Goal: Check status: Check status

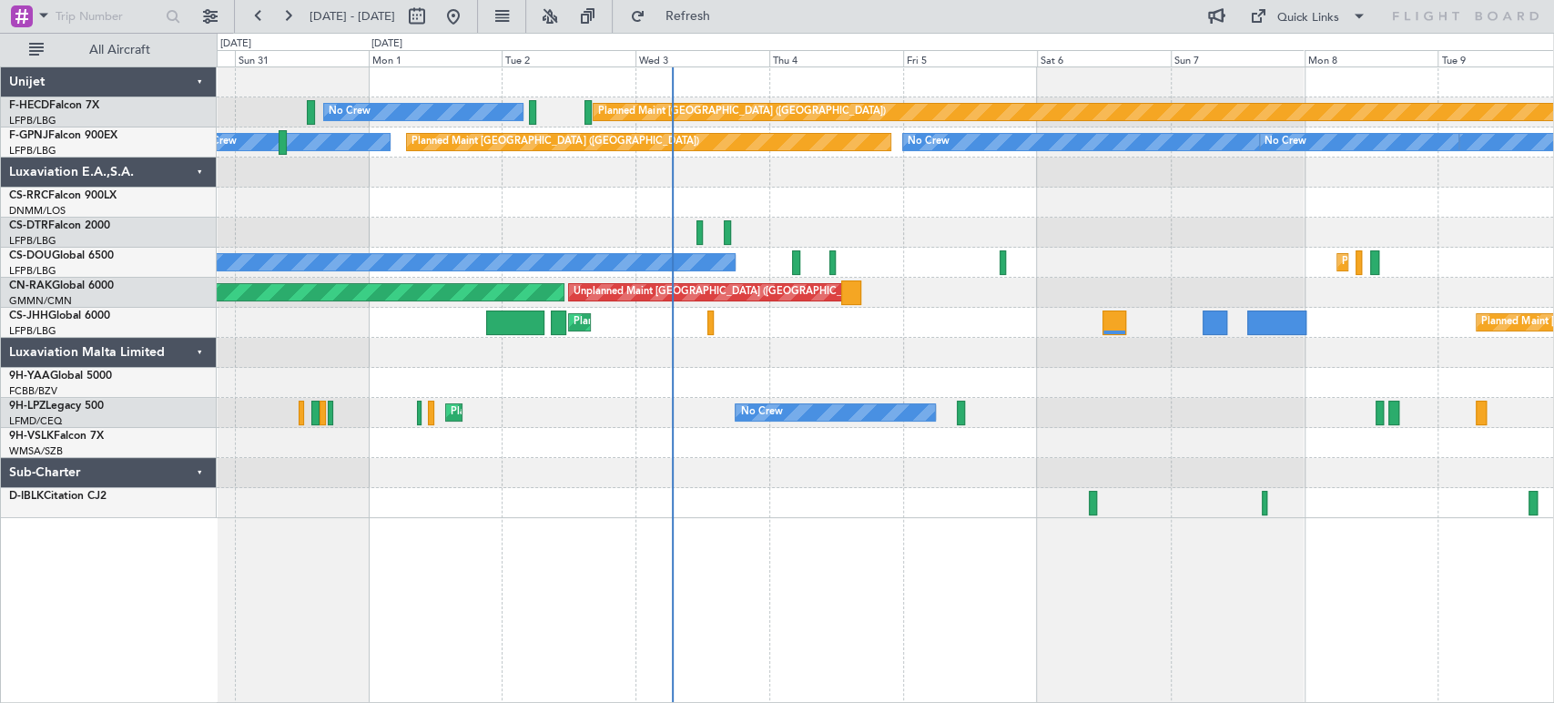
click at [742, 390] on div "Planned Maint [GEOGRAPHIC_DATA] ([GEOGRAPHIC_DATA]) No Crew Planned Maint [GEOG…" at bounding box center [885, 292] width 1336 height 451
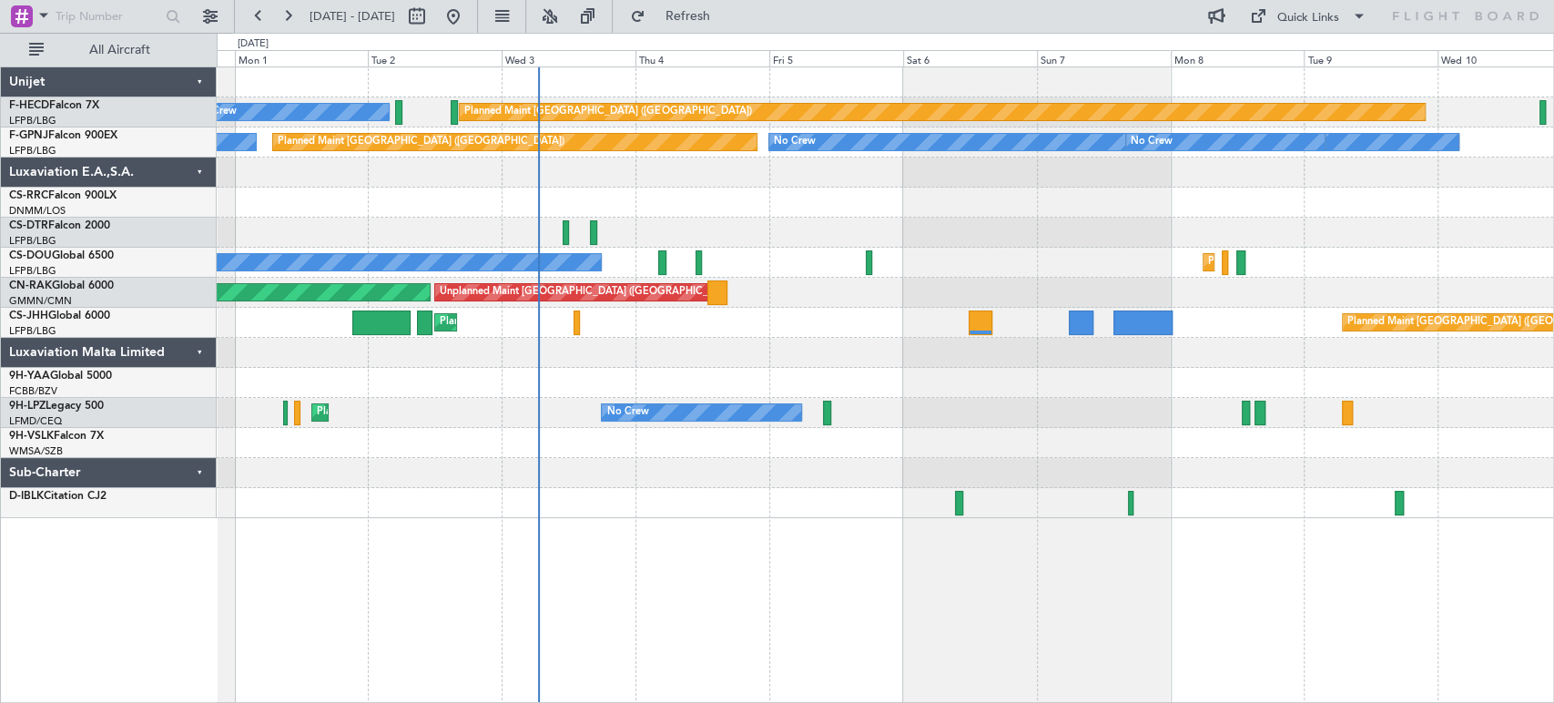
click at [859, 383] on div "Planned Maint [GEOGRAPHIC_DATA] ([GEOGRAPHIC_DATA]) No Crew Planned Maint [GEOG…" at bounding box center [885, 292] width 1336 height 451
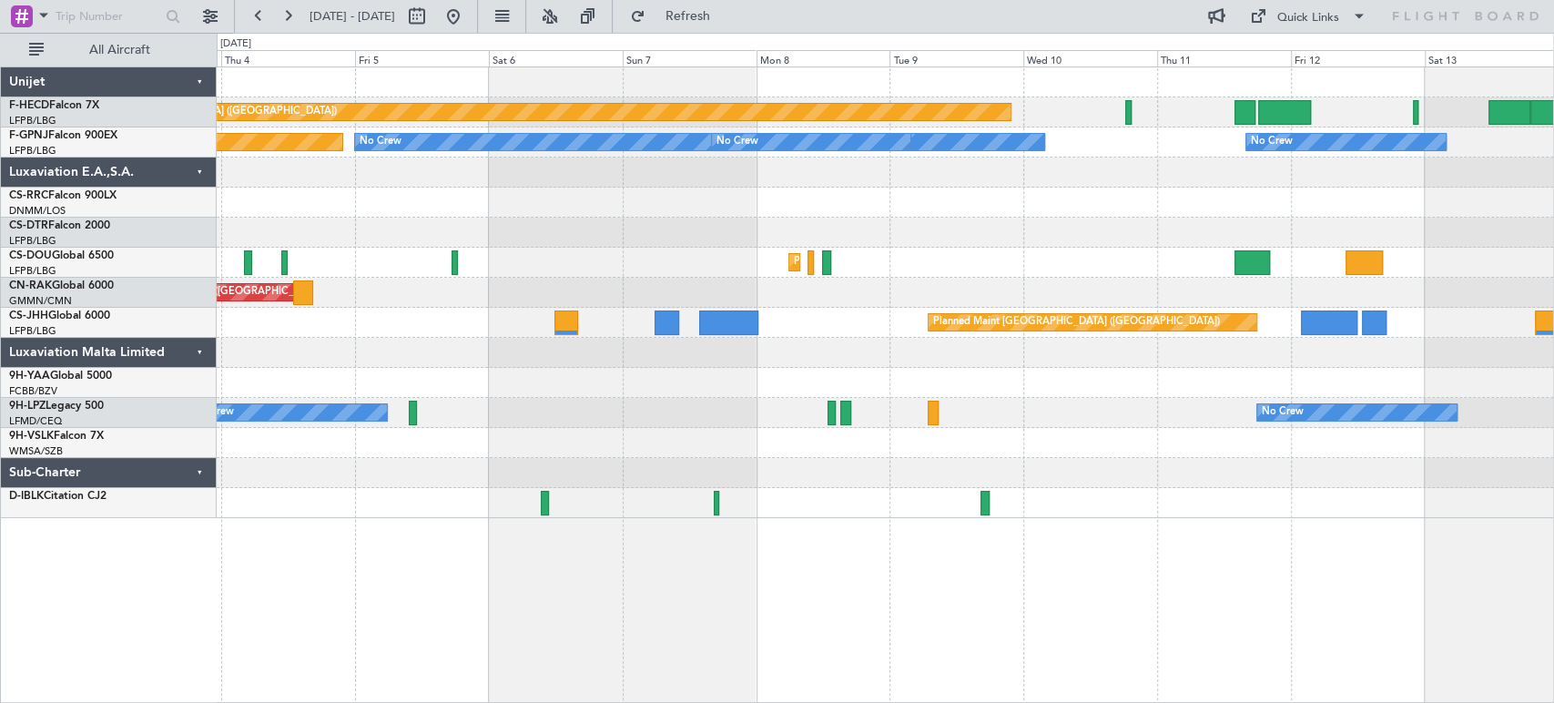
click at [406, 269] on div "Planned Maint [GEOGRAPHIC_DATA] ([GEOGRAPHIC_DATA]) No Crew Planned Maint [GEOG…" at bounding box center [885, 292] width 1336 height 451
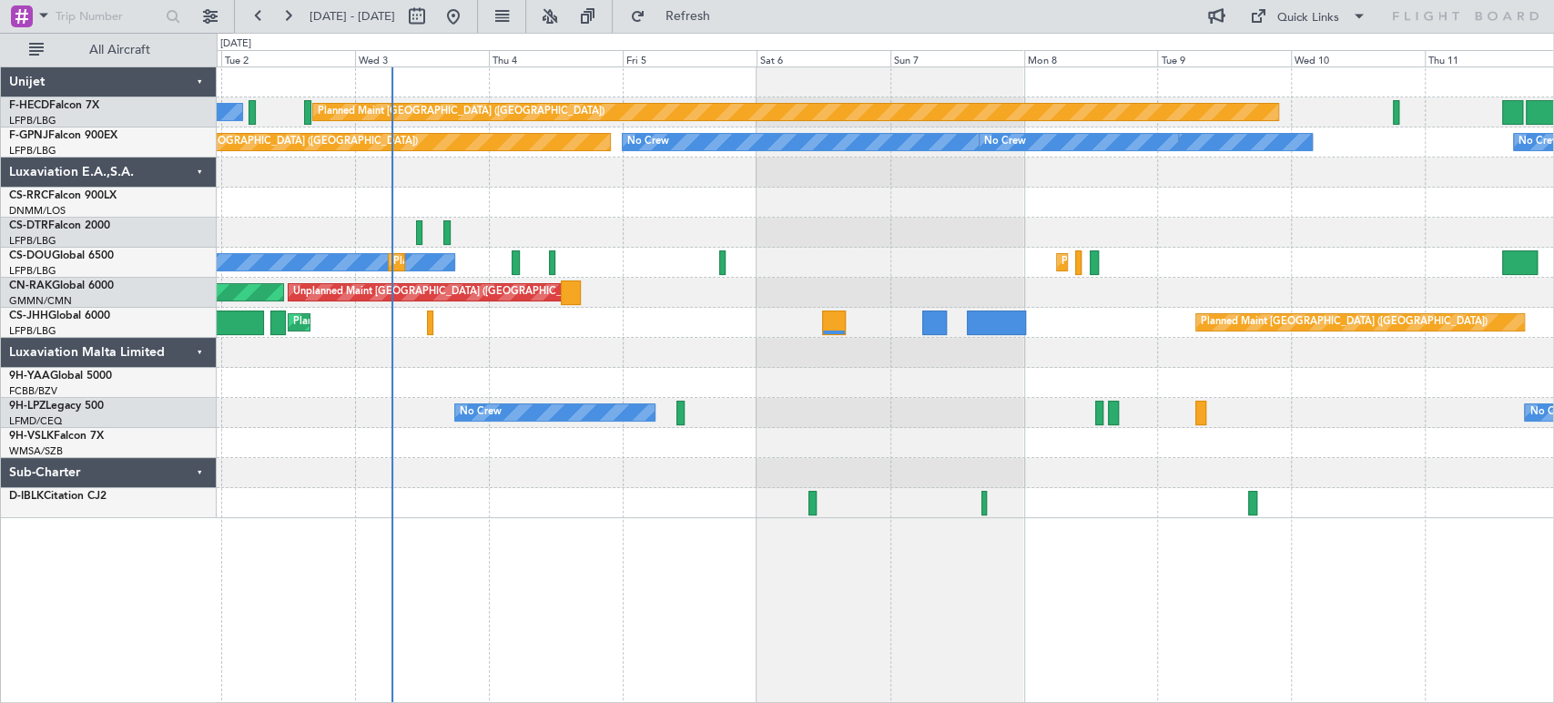
click at [693, 270] on div "Planned Maint [GEOGRAPHIC_DATA] ([GEOGRAPHIC_DATA]) No Crew Planned Maint [GEOG…" at bounding box center [885, 263] width 1336 height 30
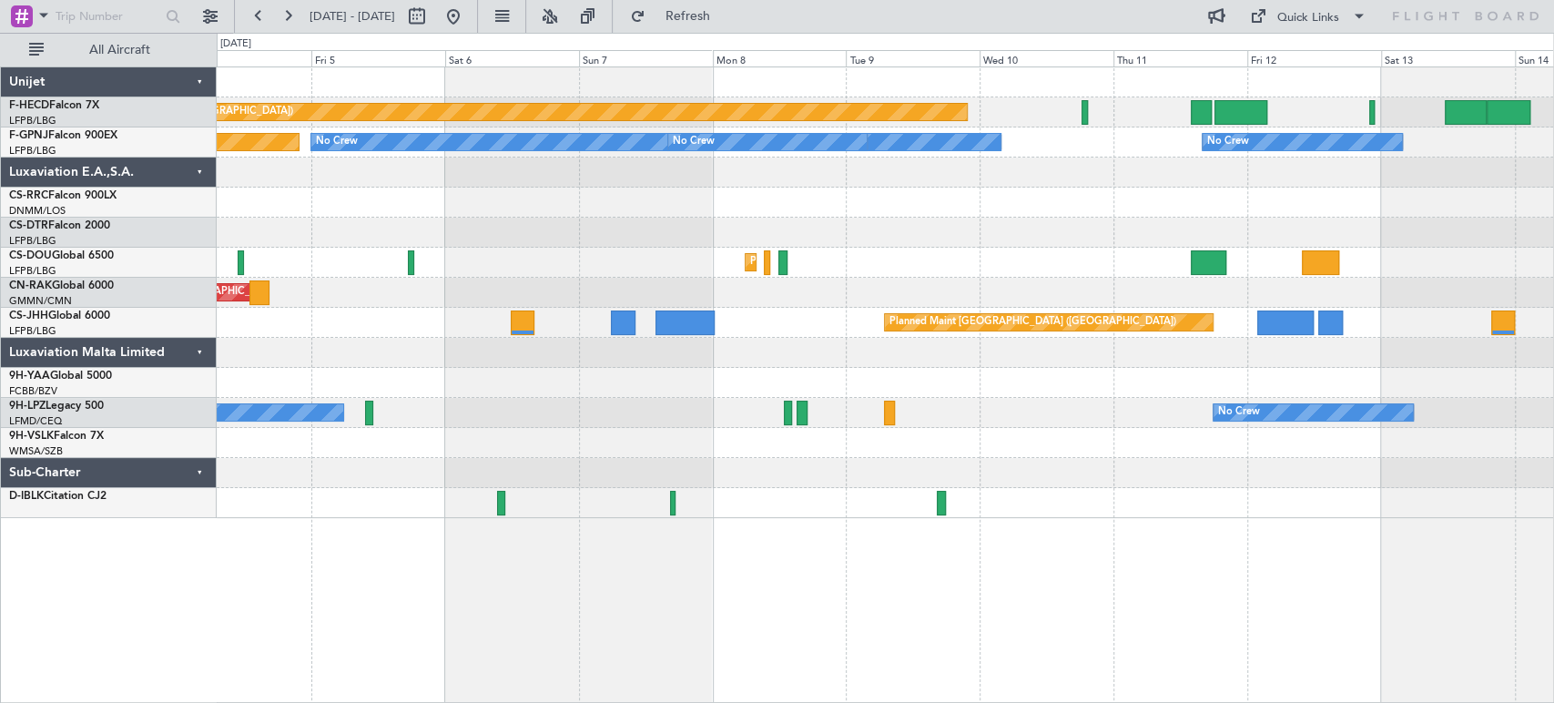
click at [255, 339] on div "Planned Maint [GEOGRAPHIC_DATA] ([GEOGRAPHIC_DATA]) No Crew Planned Maint [GEOG…" at bounding box center [885, 292] width 1336 height 451
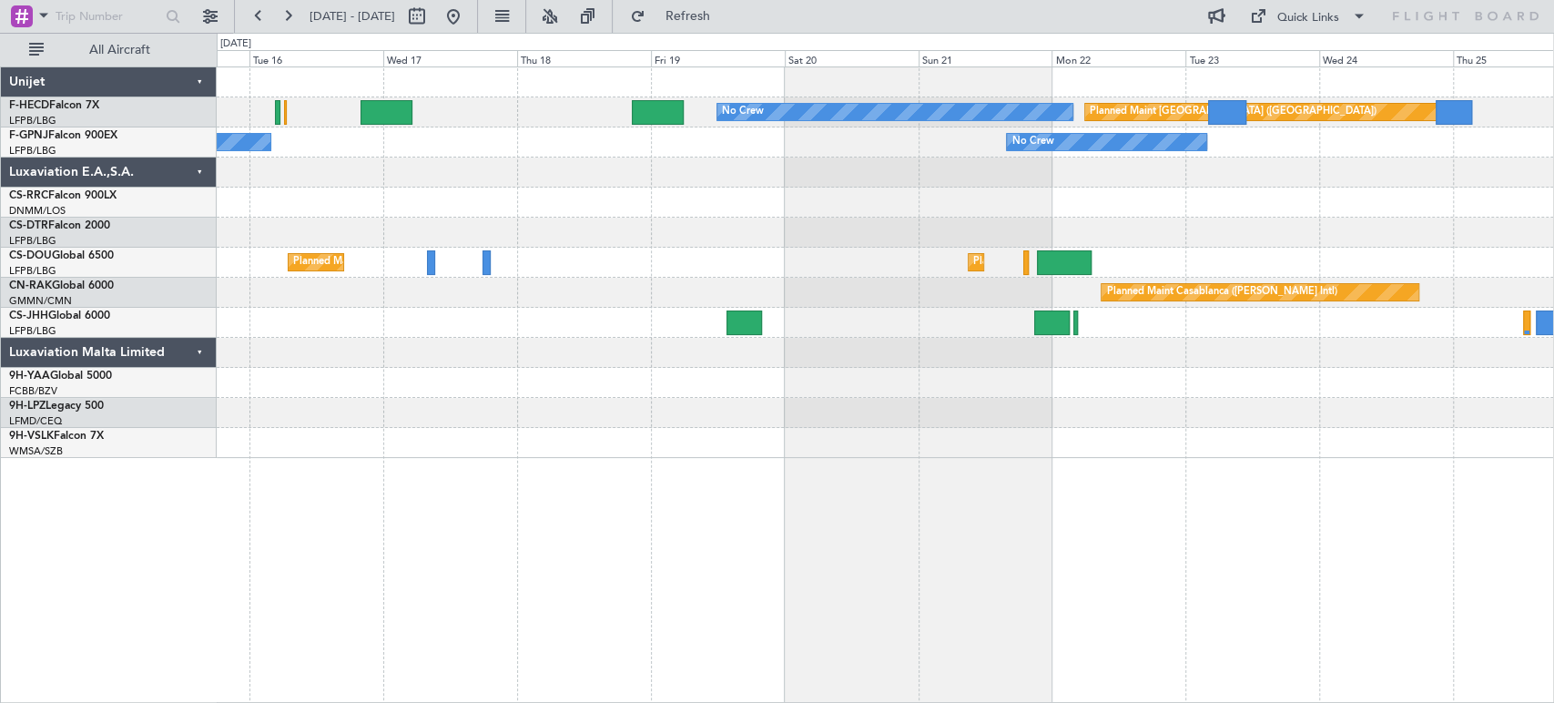
click at [670, 275] on div "Planned Maint [GEOGRAPHIC_DATA] ([GEOGRAPHIC_DATA]) Planned Maint [GEOGRAPHIC_D…" at bounding box center [885, 263] width 1336 height 30
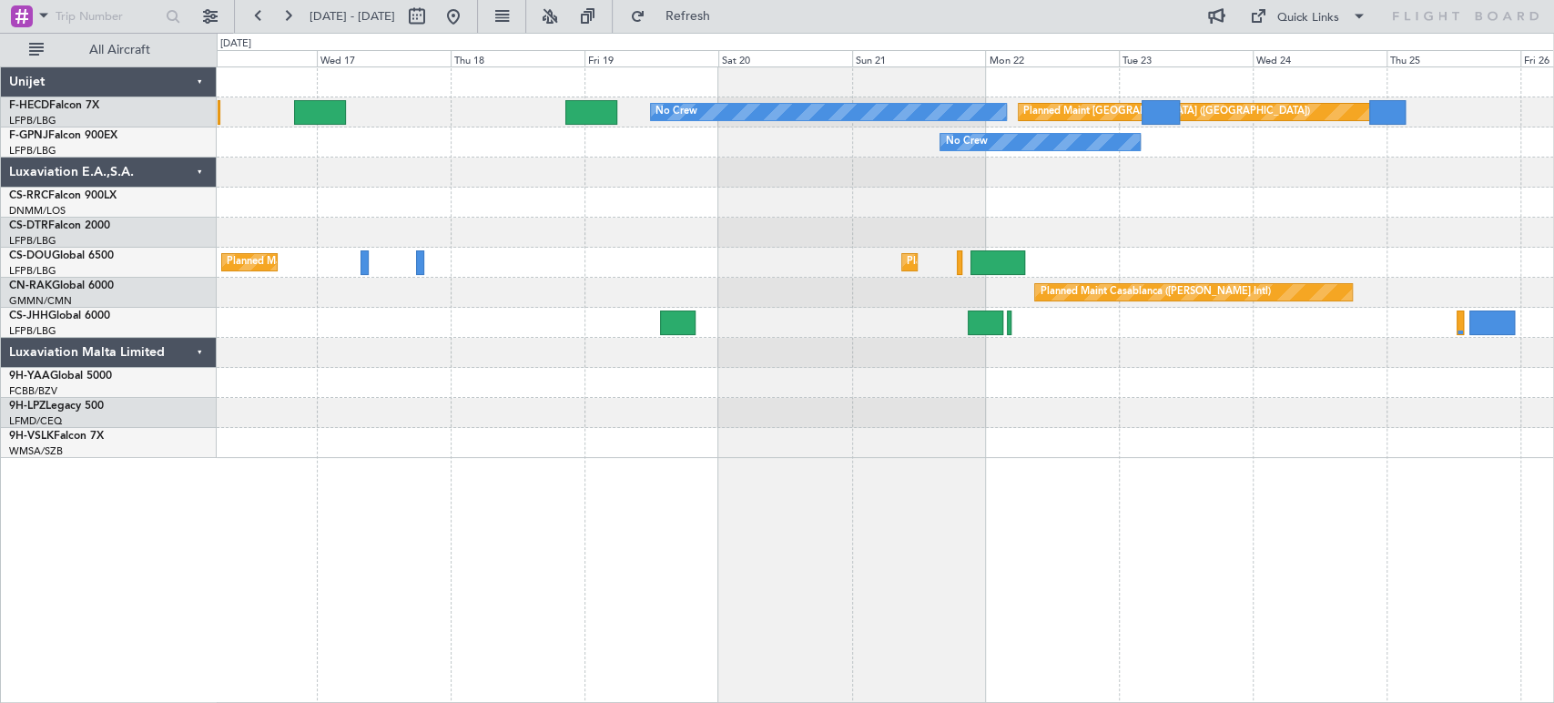
click at [1143, 255] on div "No Crew Planned Maint [GEOGRAPHIC_DATA] ([GEOGRAPHIC_DATA]) No Crew No Crew Pla…" at bounding box center [885, 262] width 1336 height 390
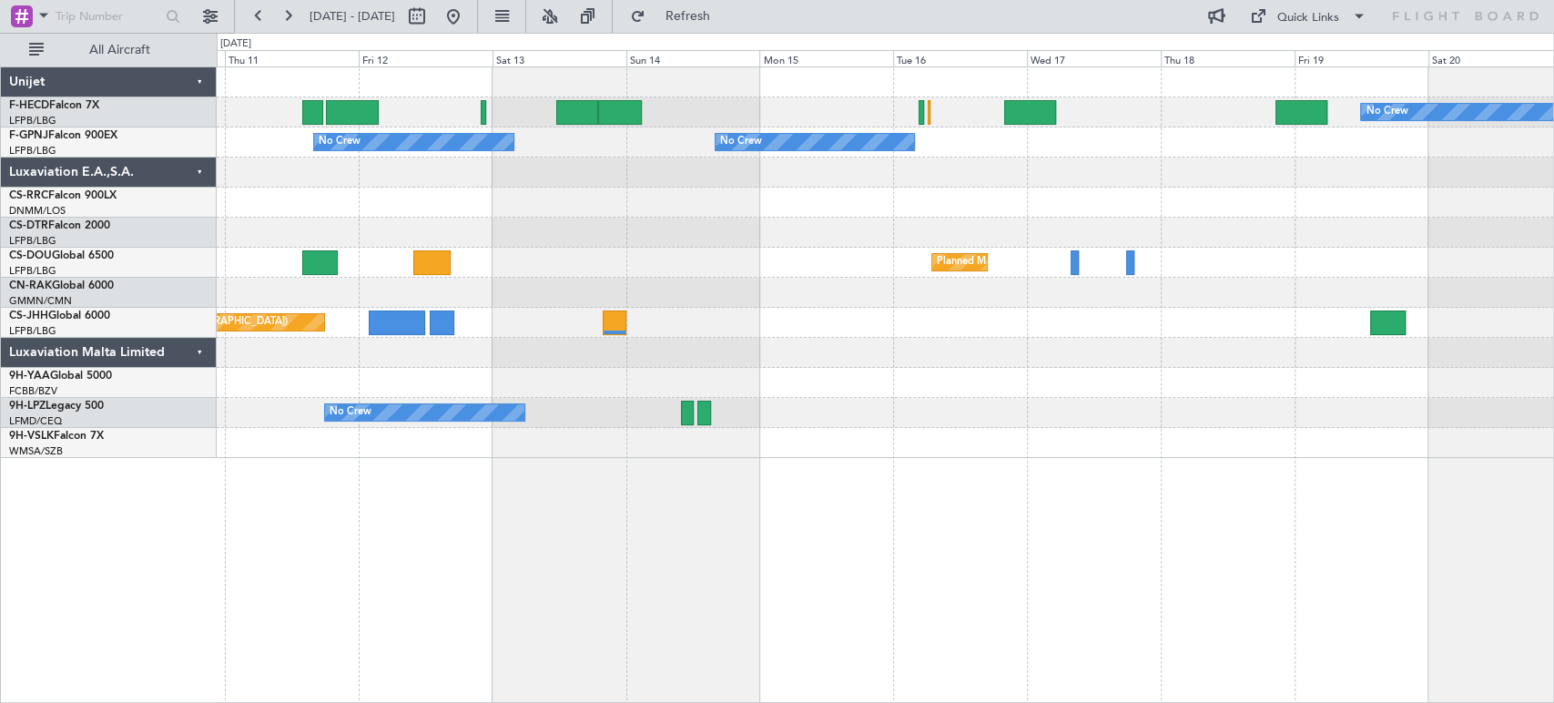
click at [1102, 253] on div "No Crew Planned Maint [GEOGRAPHIC_DATA] ([GEOGRAPHIC_DATA]) Planned Maint [GEOG…" at bounding box center [885, 262] width 1336 height 390
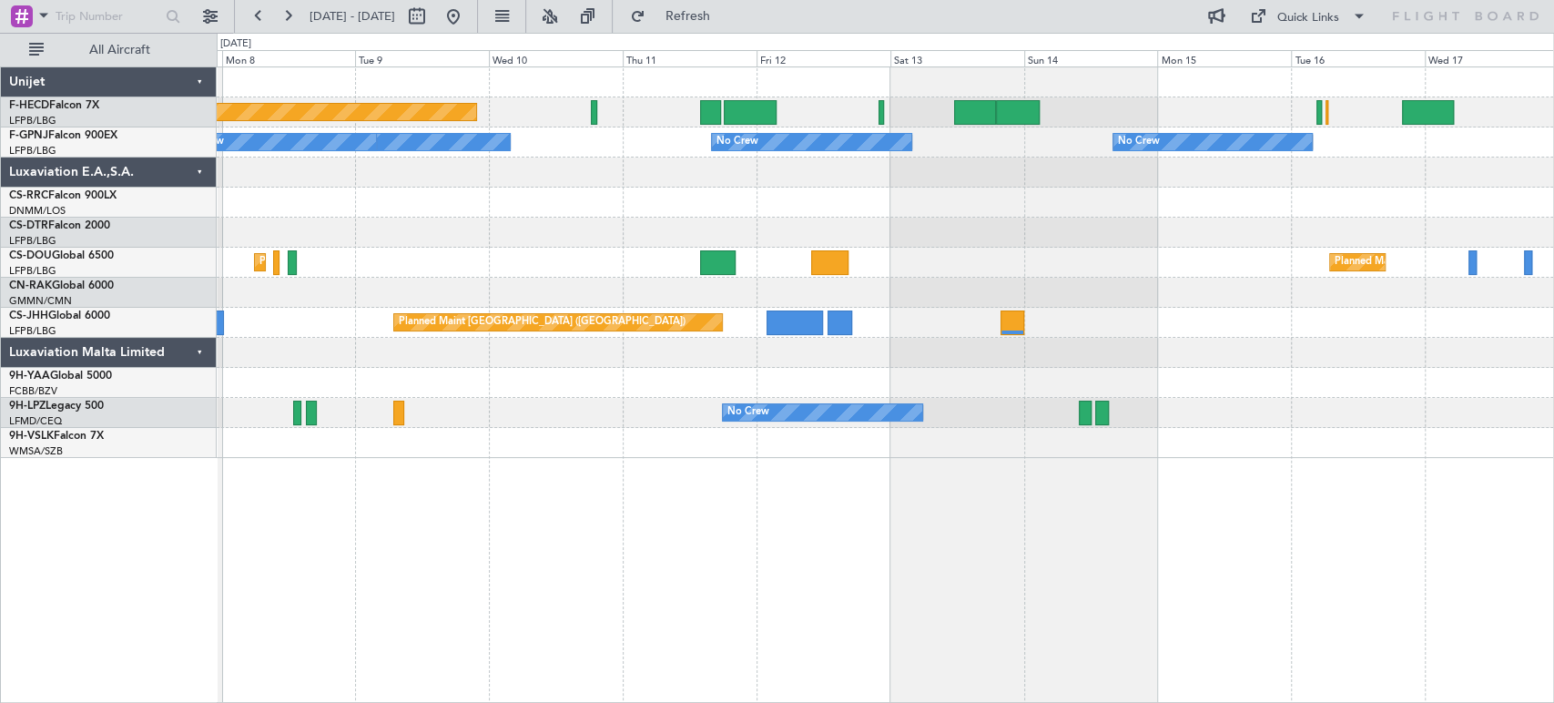
click at [976, 280] on div "Planned Maint [GEOGRAPHIC_DATA] ([GEOGRAPHIC_DATA]) No Crew No Crew No Crew No …" at bounding box center [885, 262] width 1336 height 390
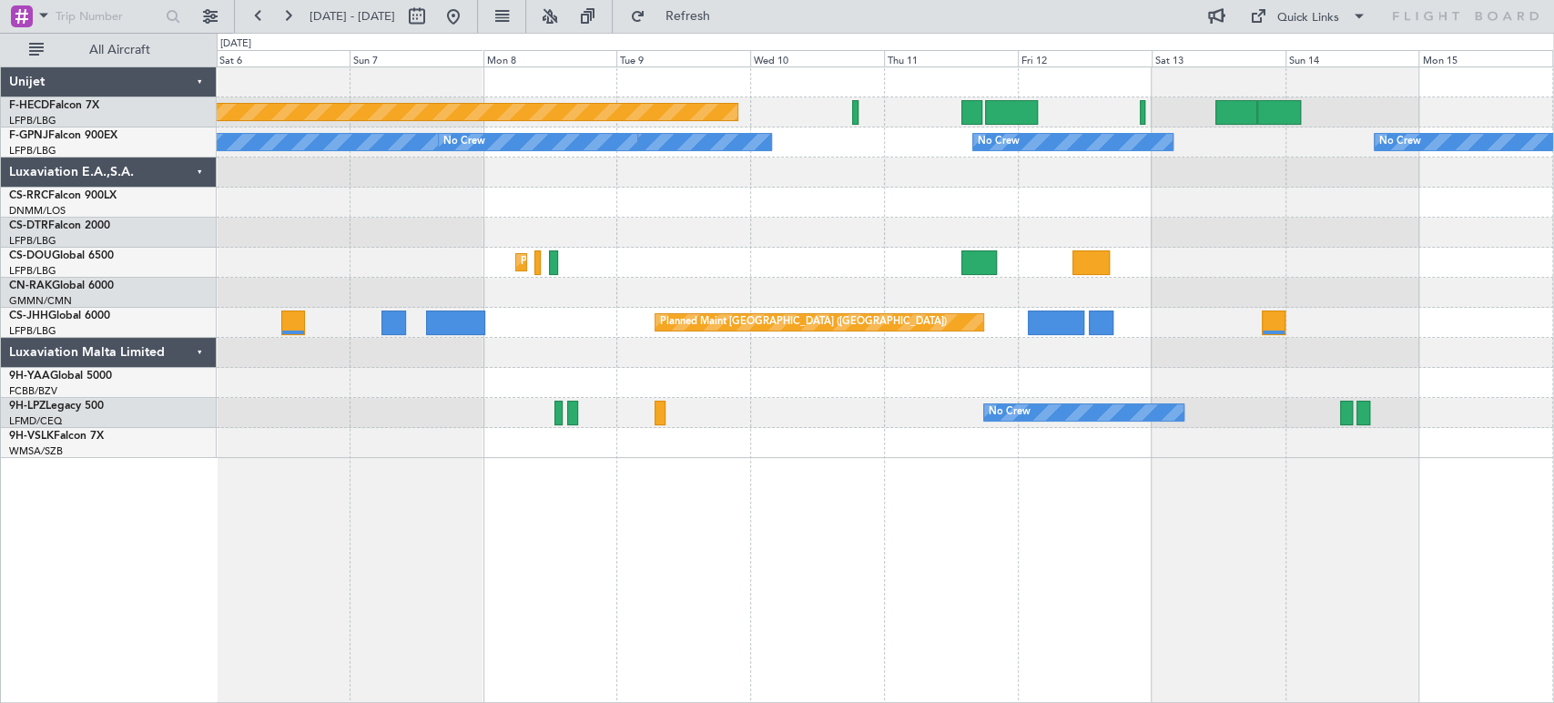
click at [879, 238] on div "Planned Maint [GEOGRAPHIC_DATA] ([GEOGRAPHIC_DATA]) No Crew No Crew No Crew No …" at bounding box center [885, 262] width 1336 height 390
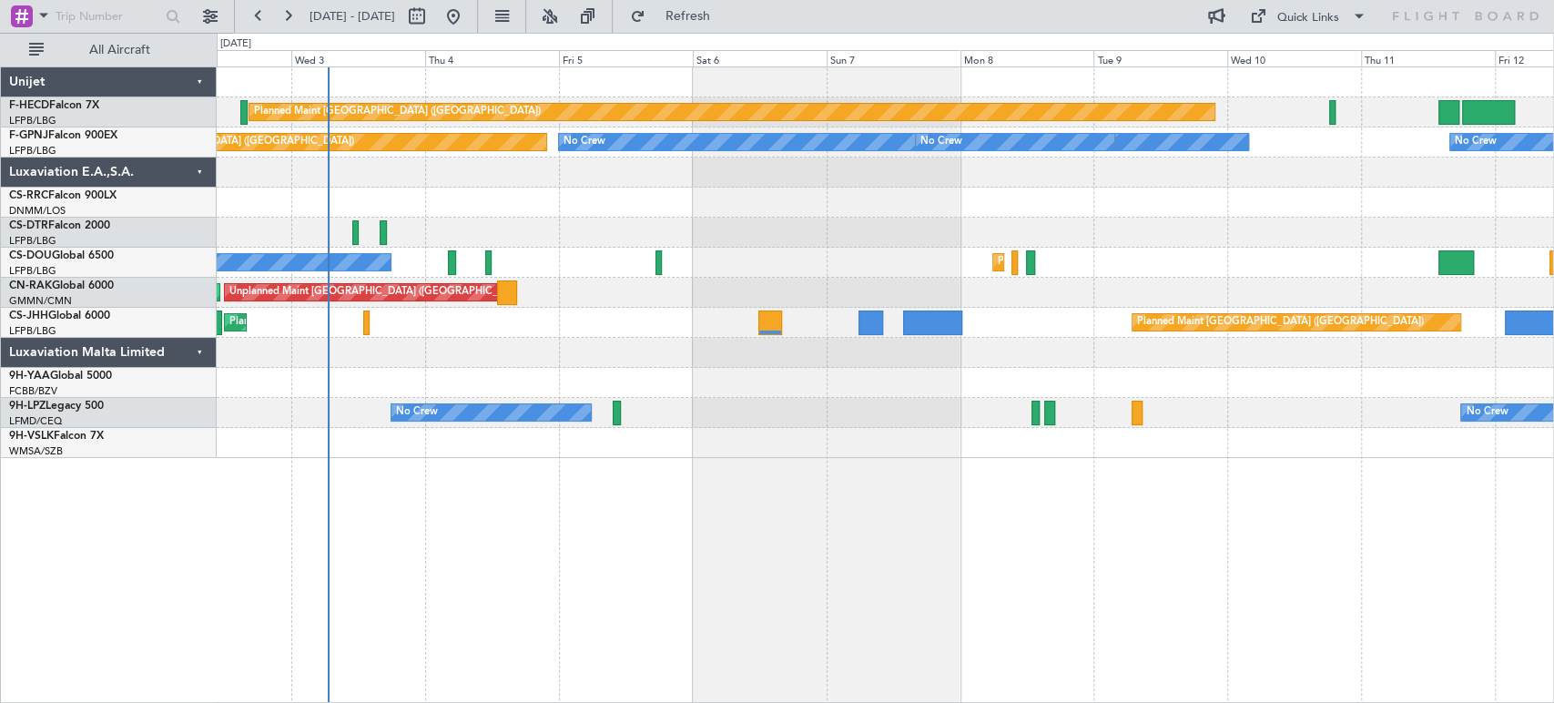
click at [970, 263] on div "Planned Maint [GEOGRAPHIC_DATA] ([GEOGRAPHIC_DATA]) Planned Maint [GEOGRAPHIC_D…" at bounding box center [885, 263] width 1336 height 30
click at [716, 241] on div "Planned Maint [GEOGRAPHIC_DATA] ([GEOGRAPHIC_DATA]) No Crew No Crew No Crew No …" at bounding box center [885, 262] width 1336 height 390
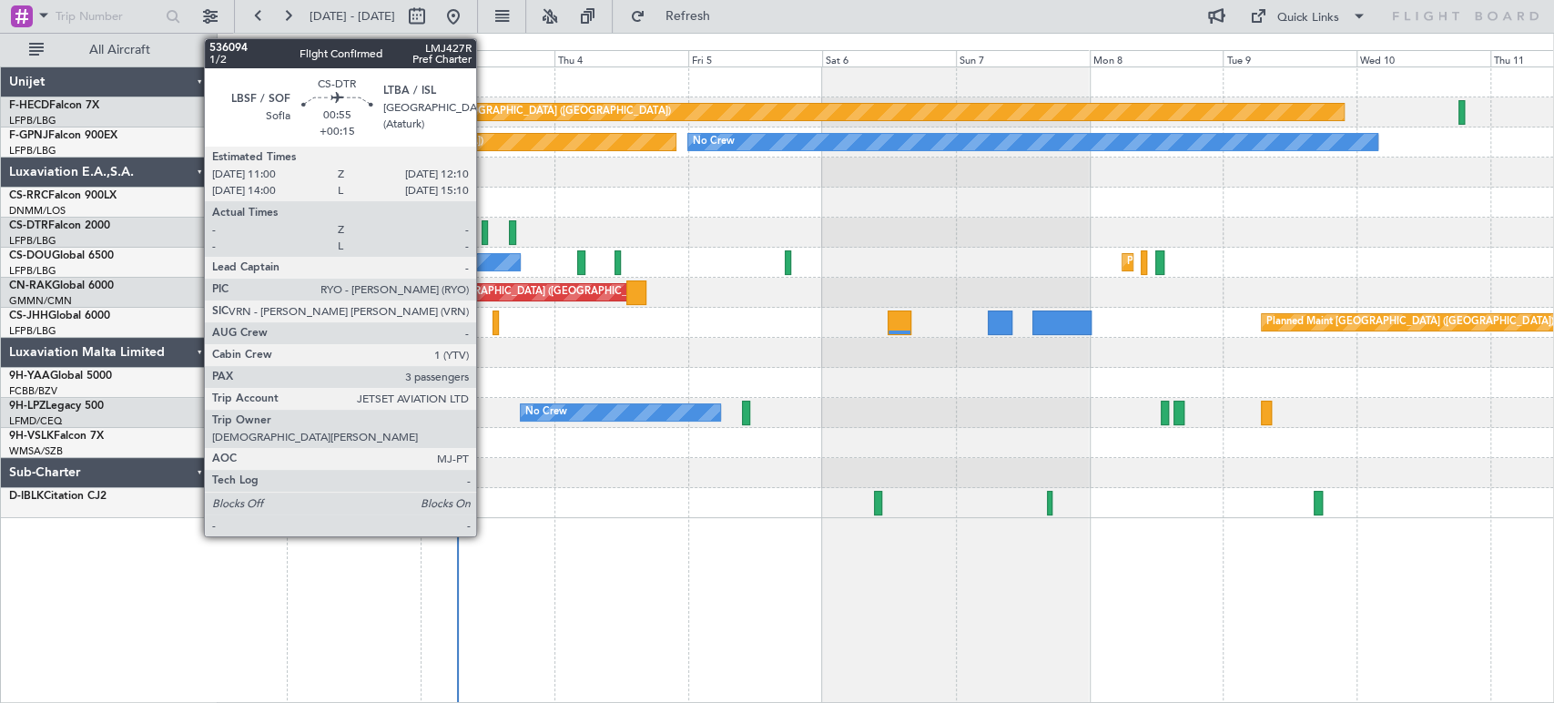
click at [484, 239] on div at bounding box center [484, 232] width 7 height 25
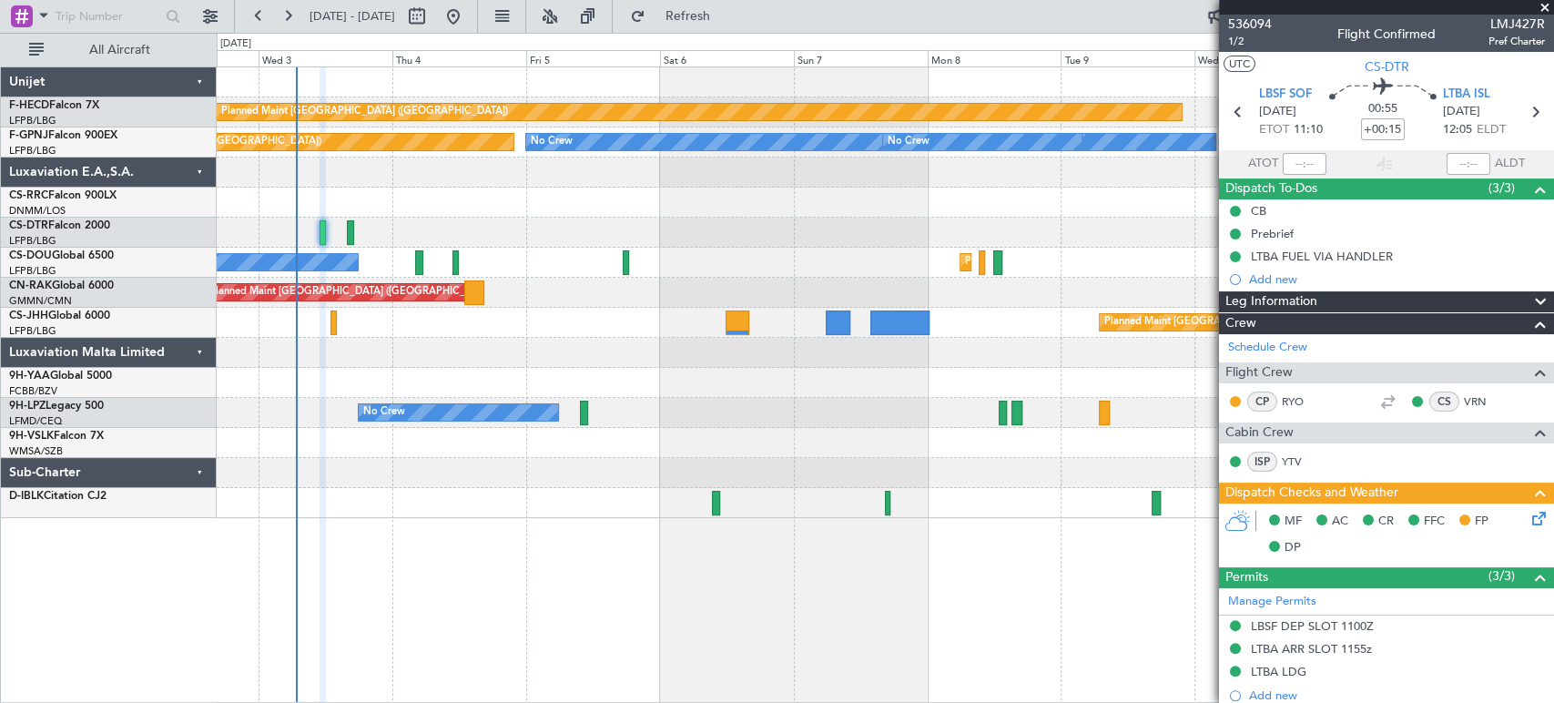
click at [655, 314] on div "Planned Maint [GEOGRAPHIC_DATA] ([GEOGRAPHIC_DATA]) No Crew Planned Maint [GEOG…" at bounding box center [885, 292] width 1336 height 451
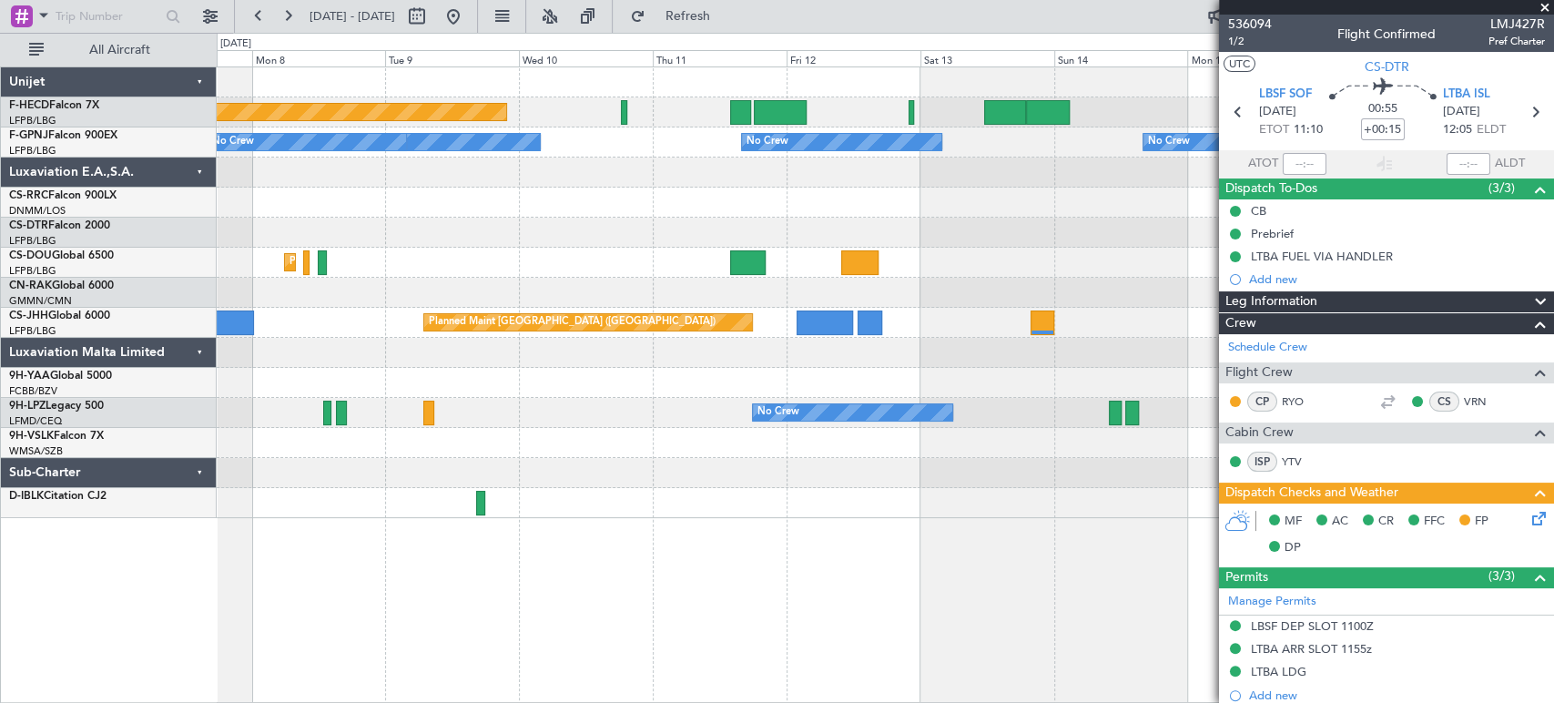
click at [339, 279] on div "Planned Maint [GEOGRAPHIC_DATA] ([GEOGRAPHIC_DATA]) No Crew No Crew No Crew No …" at bounding box center [885, 292] width 1336 height 451
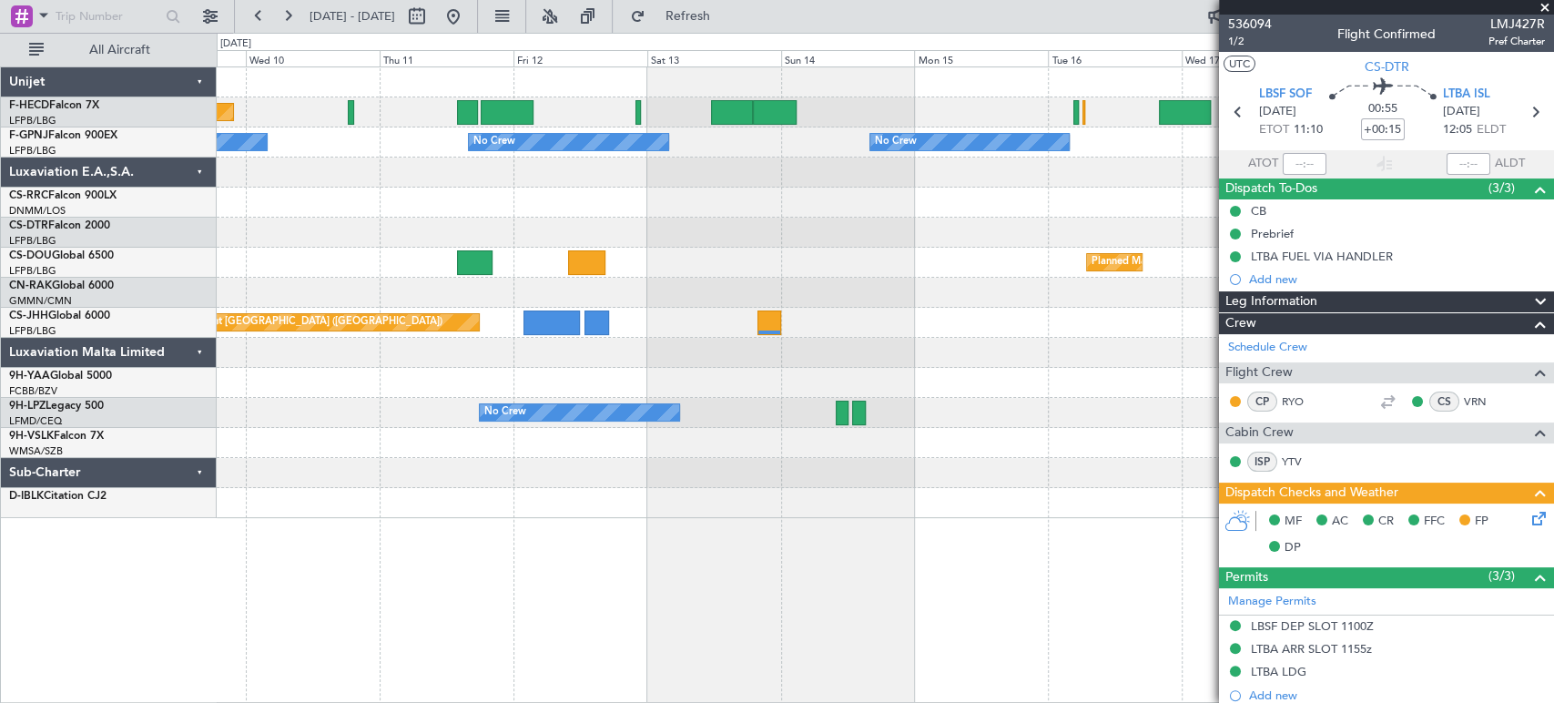
click at [714, 317] on div "Planned Maint [GEOGRAPHIC_DATA] ([GEOGRAPHIC_DATA]) No Crew Planned Maint [GEOG…" at bounding box center [885, 292] width 1336 height 451
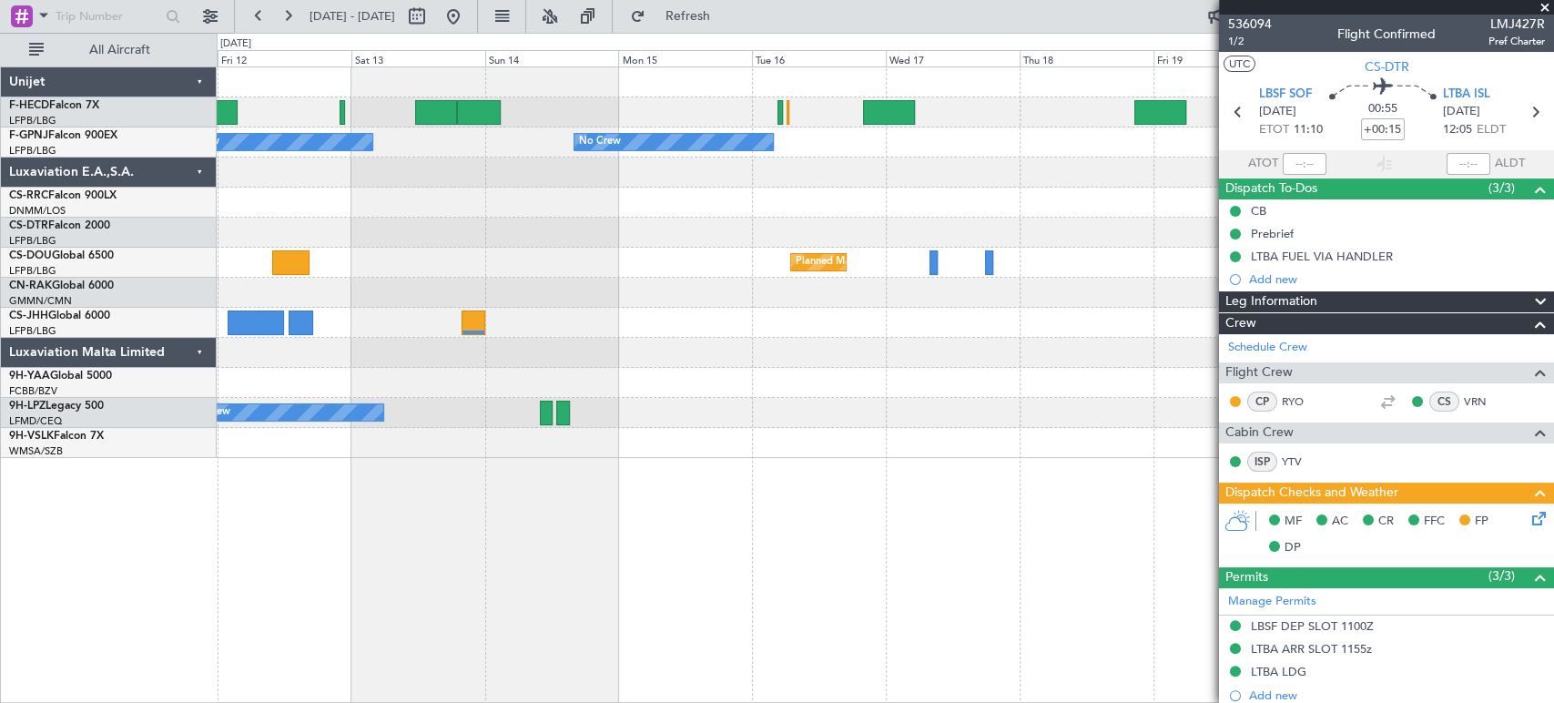
click at [593, 392] on div "No Crew Planned Maint [GEOGRAPHIC_DATA] ([GEOGRAPHIC_DATA]) Planned Maint [GEOG…" at bounding box center [885, 262] width 1336 height 390
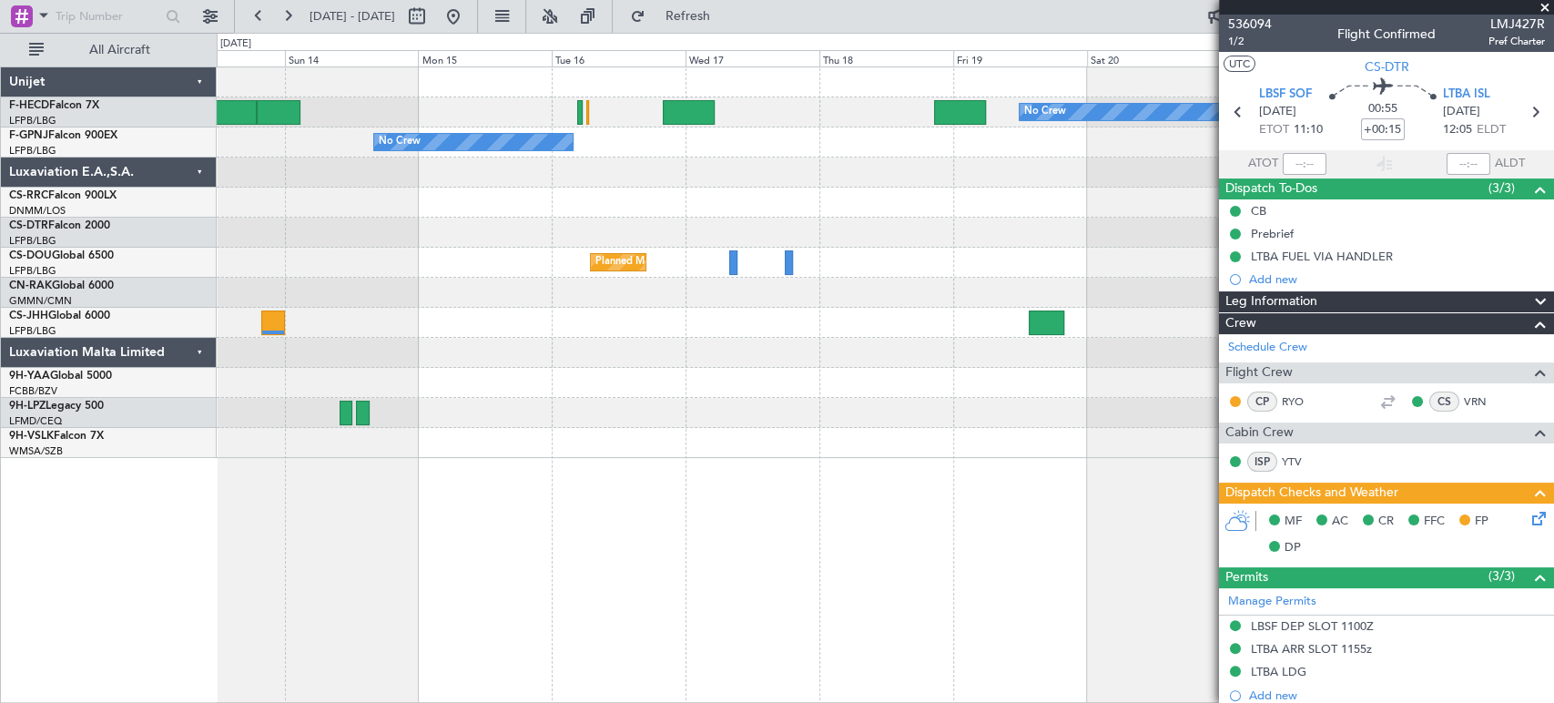
click at [472, 328] on div "Planned Maint [GEOGRAPHIC_DATA] ([GEOGRAPHIC_DATA])" at bounding box center [885, 323] width 1336 height 30
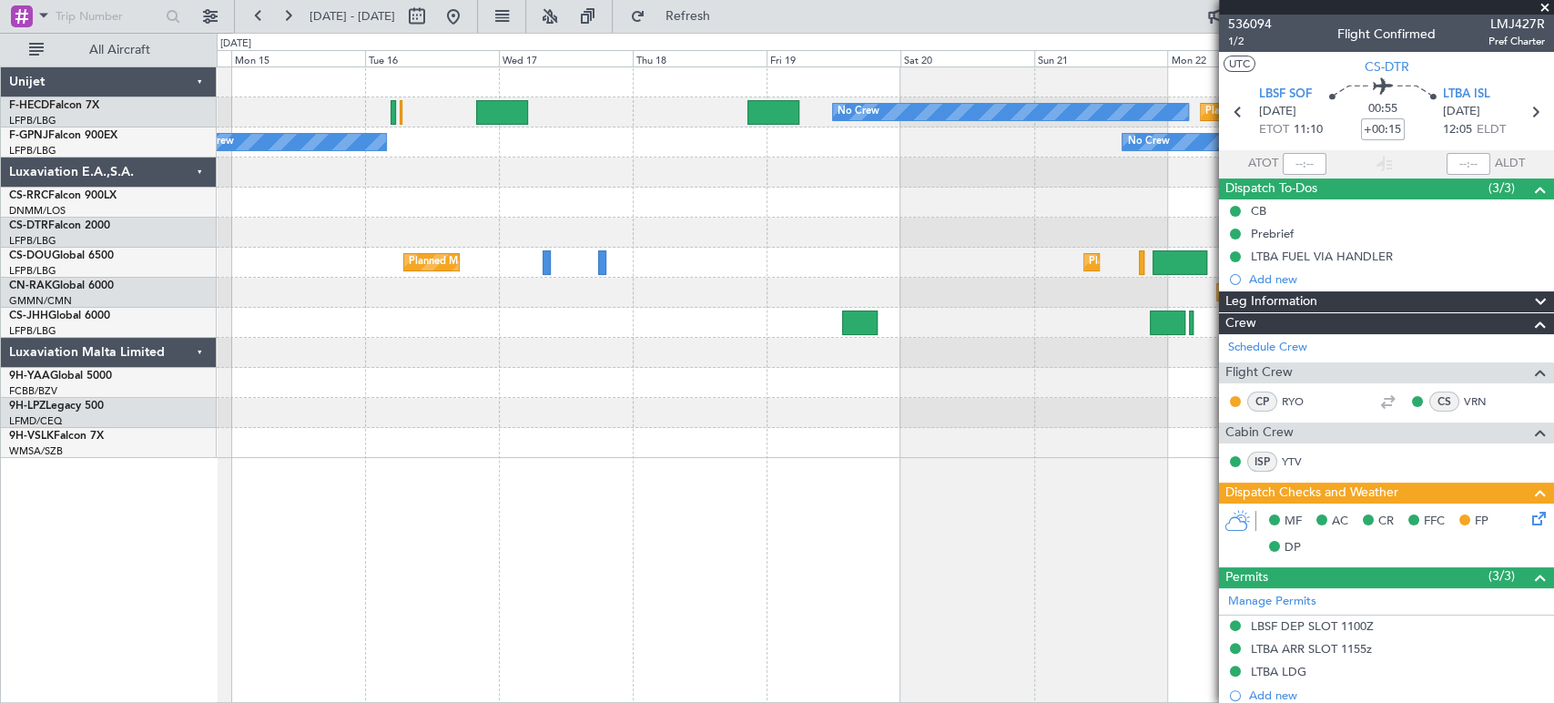
click at [438, 311] on div "No Crew Planned Maint [GEOGRAPHIC_DATA] ([GEOGRAPHIC_DATA]) No Crew No Crew No …" at bounding box center [885, 262] width 1336 height 390
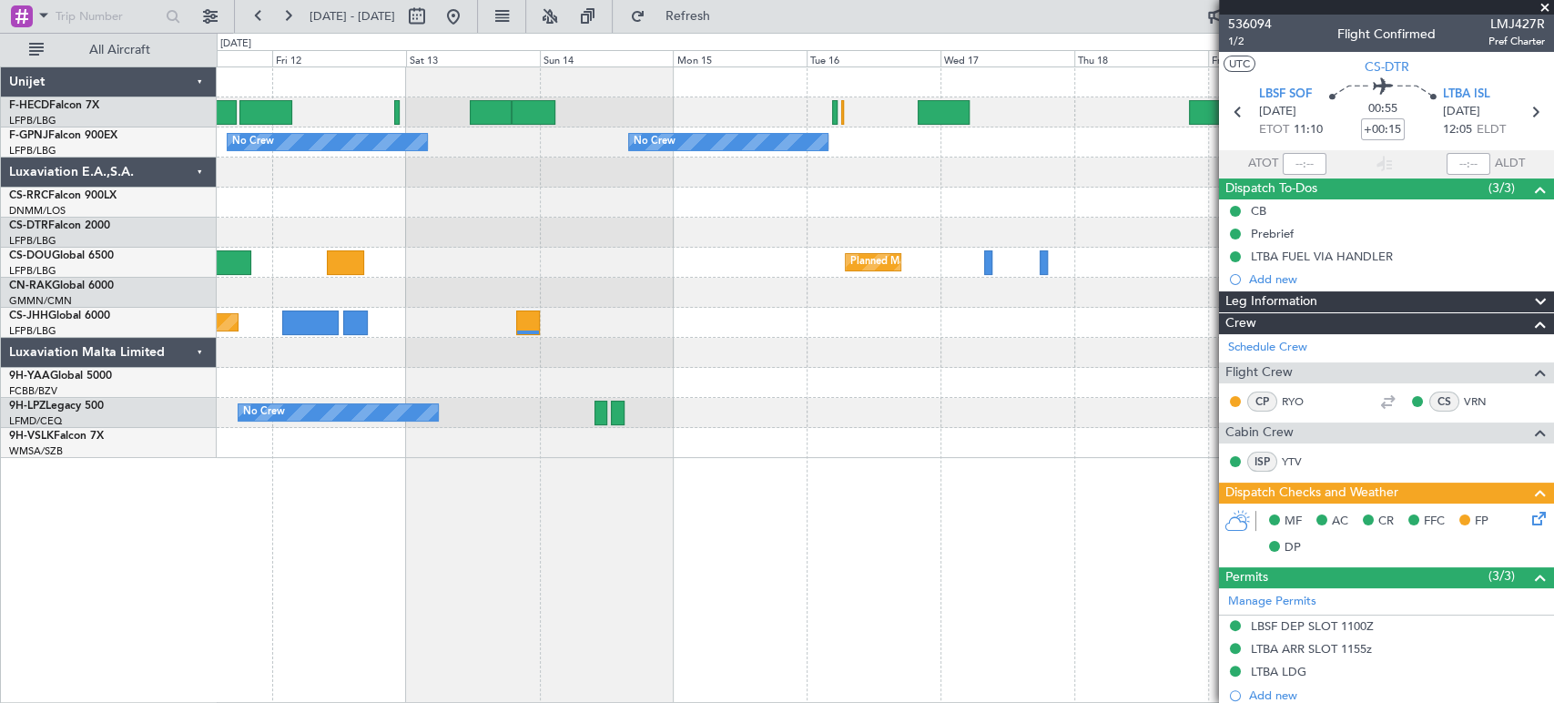
click at [952, 295] on div "No Crew Planned Maint [GEOGRAPHIC_DATA] ([GEOGRAPHIC_DATA]) Planned Maint [GEOG…" at bounding box center [885, 262] width 1336 height 390
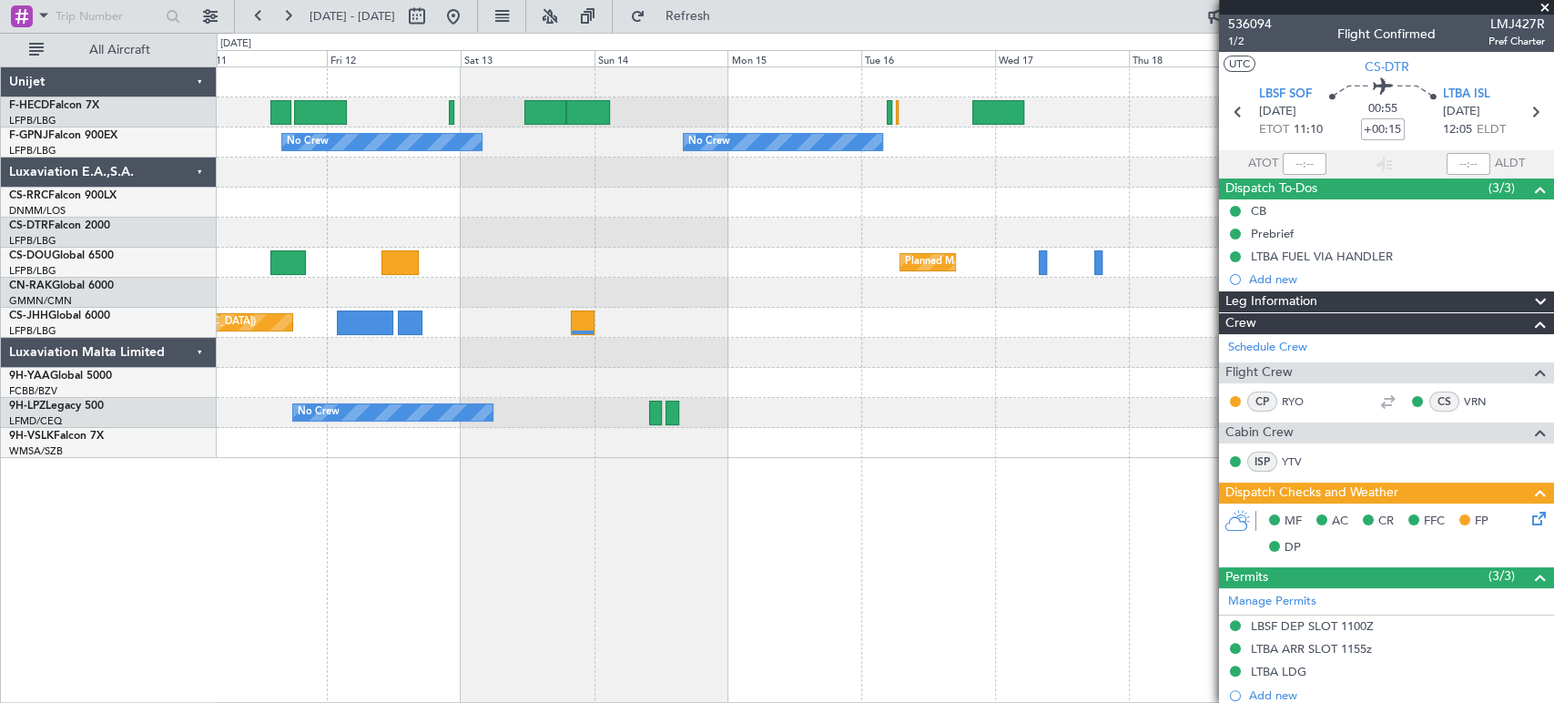
click at [837, 265] on div "Planned Maint [GEOGRAPHIC_DATA] ([GEOGRAPHIC_DATA]) Planned Maint [GEOGRAPHIC_D…" at bounding box center [885, 263] width 1336 height 30
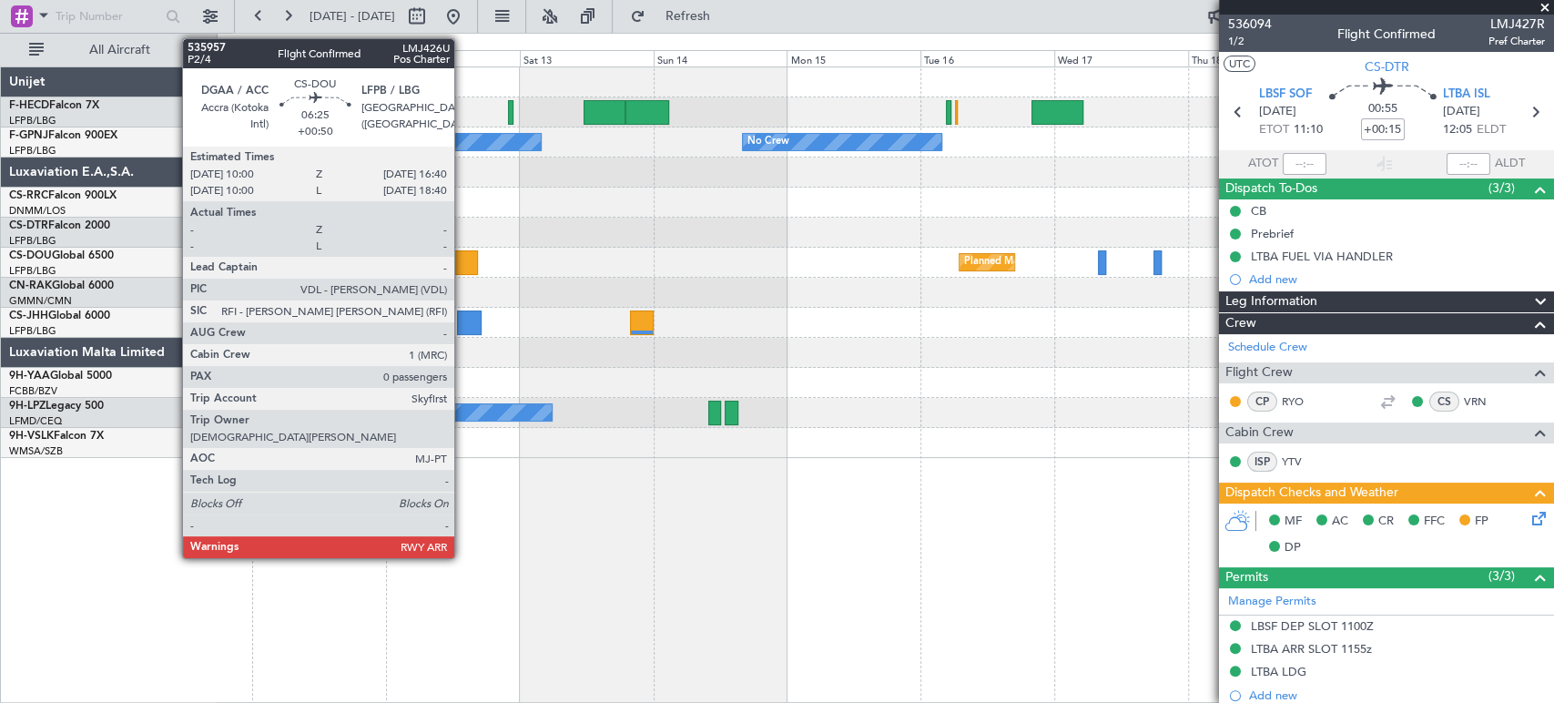
click at [470, 260] on div at bounding box center [459, 262] width 37 height 25
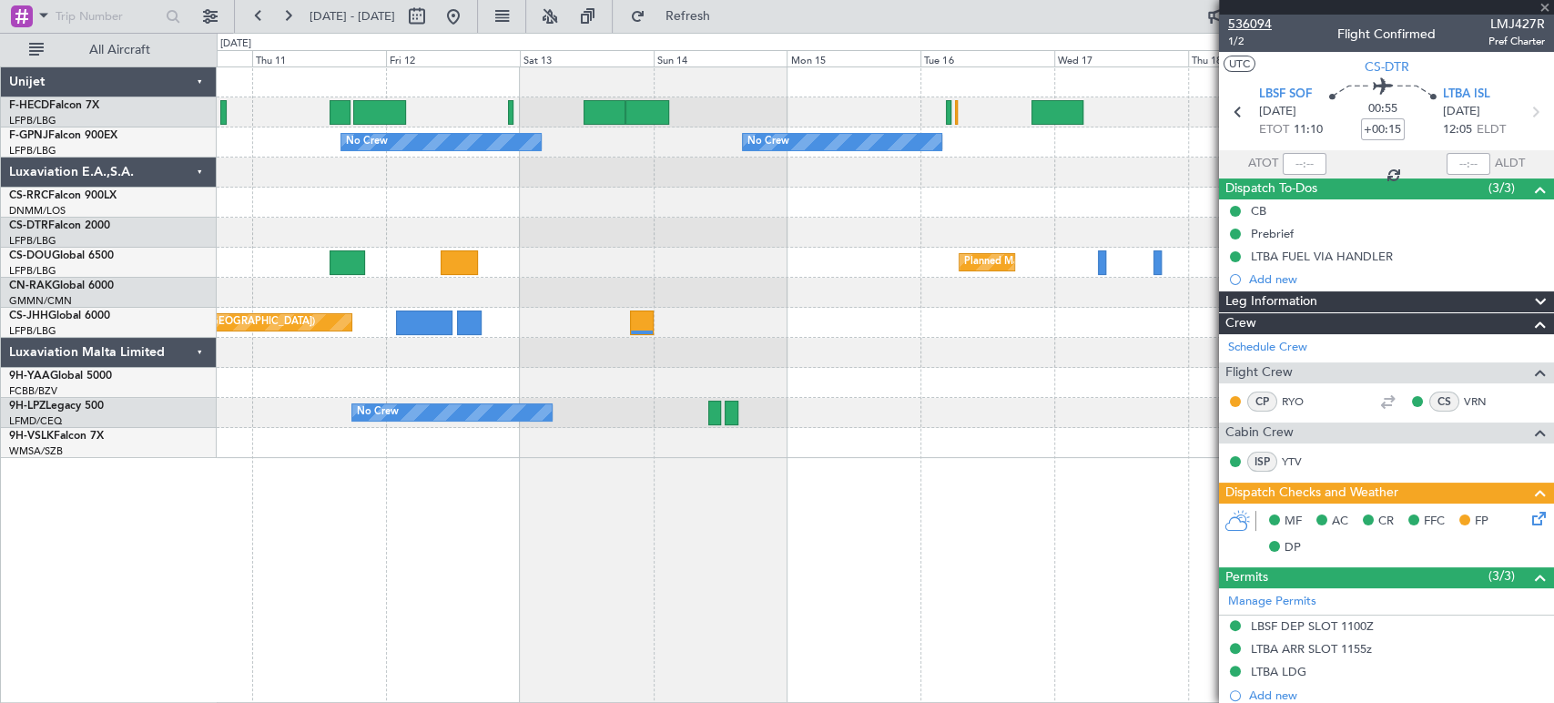
type input "+00:50"
type input "0"
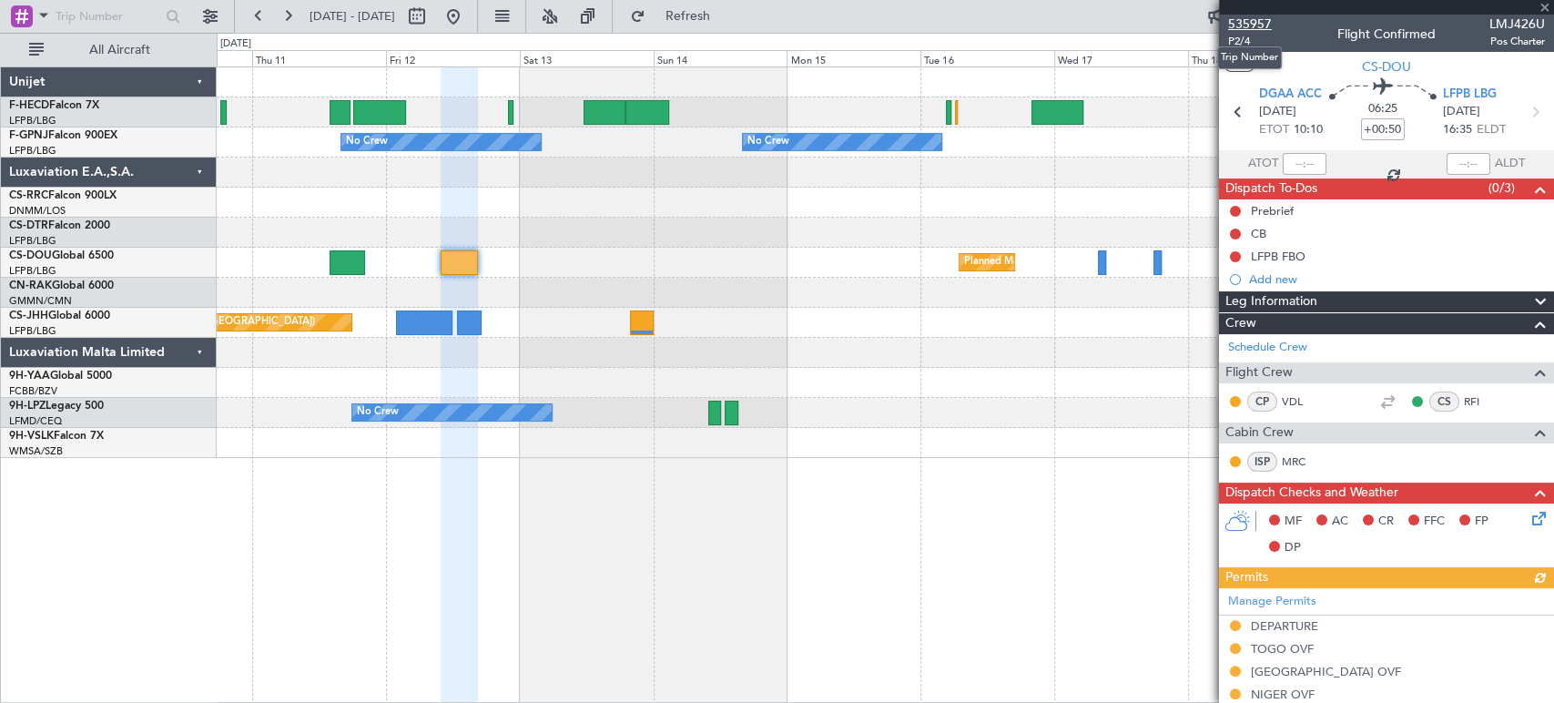
click at [1261, 26] on span "535957" at bounding box center [1250, 24] width 44 height 19
click at [1245, 24] on span "535957" at bounding box center [1250, 24] width 44 height 19
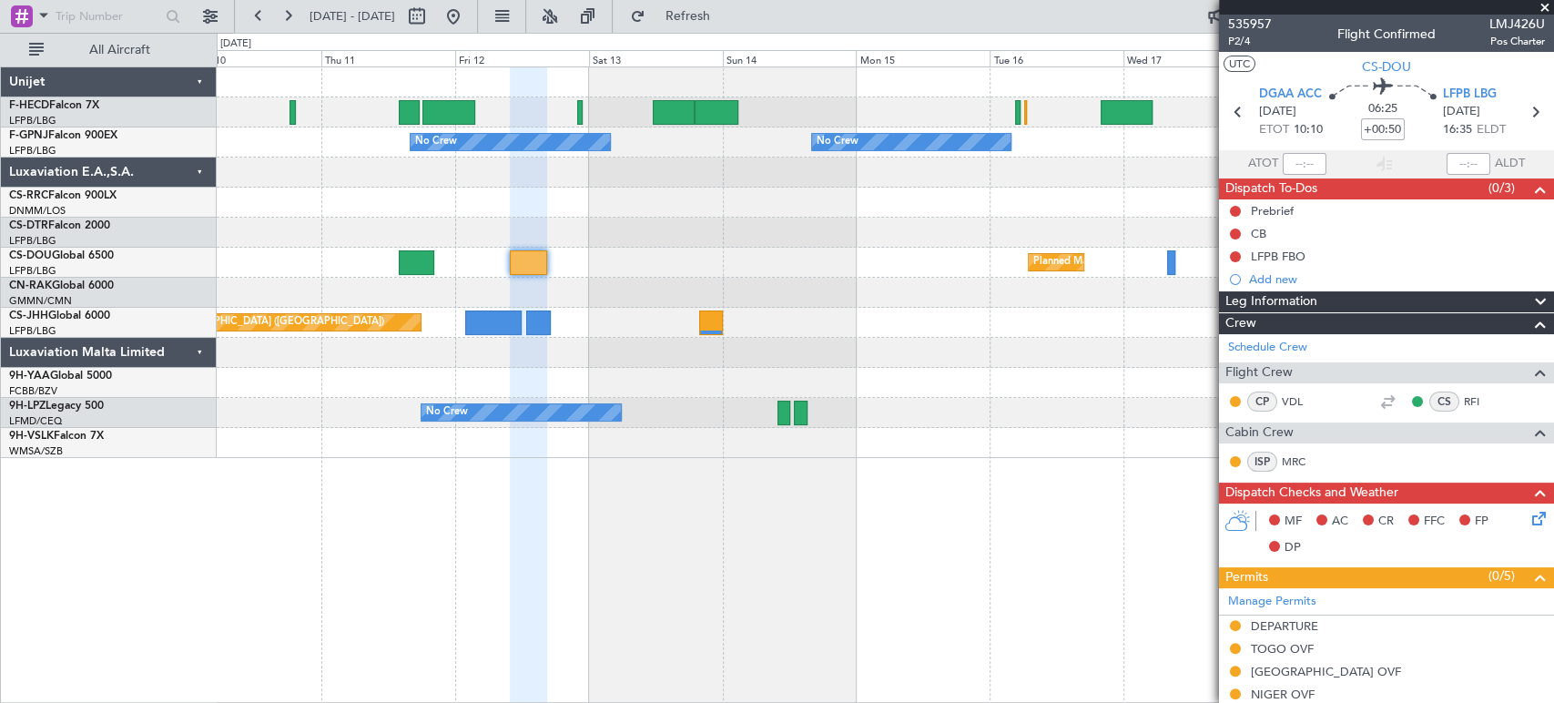
click at [716, 220] on div at bounding box center [885, 233] width 1336 height 30
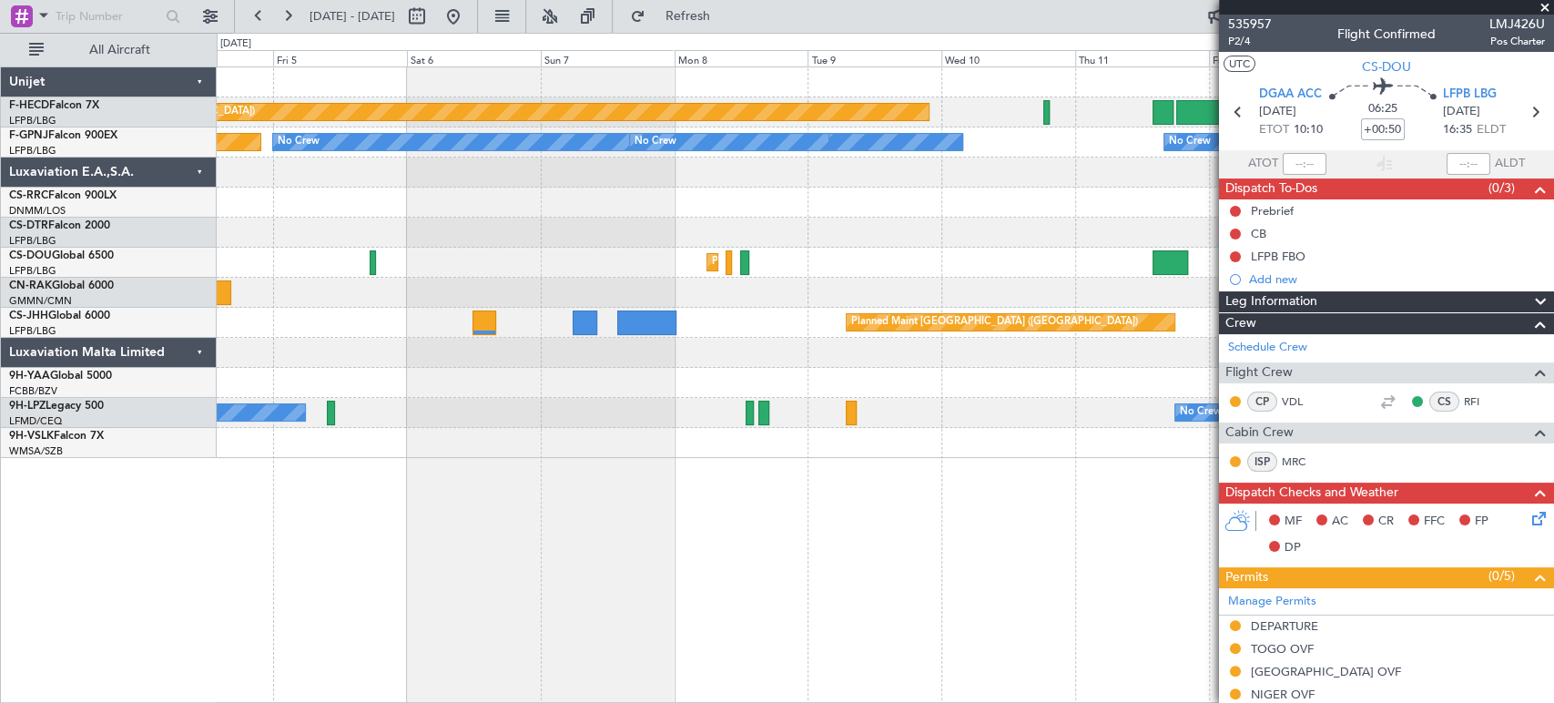
click at [1056, 202] on div at bounding box center [885, 202] width 1336 height 30
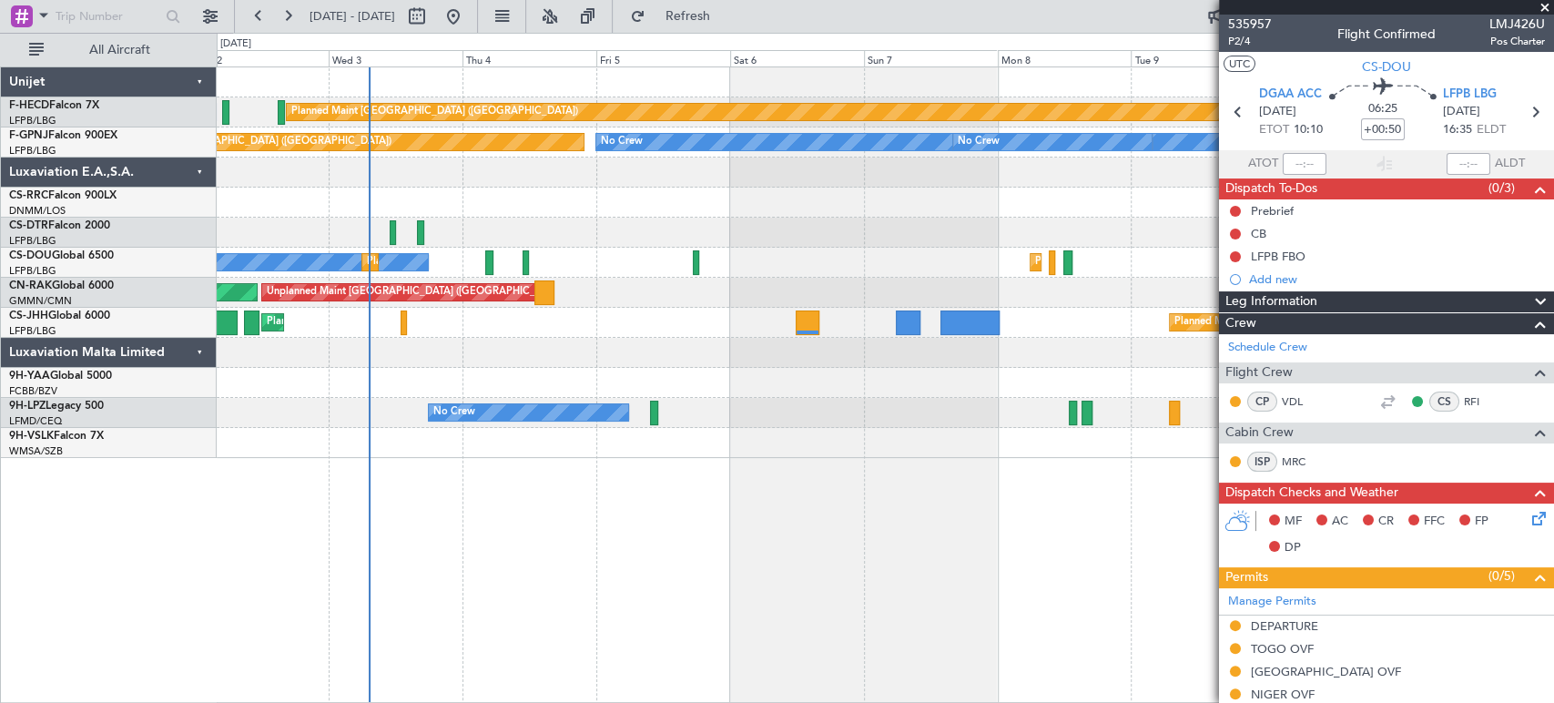
click at [932, 237] on div at bounding box center [885, 233] width 1336 height 30
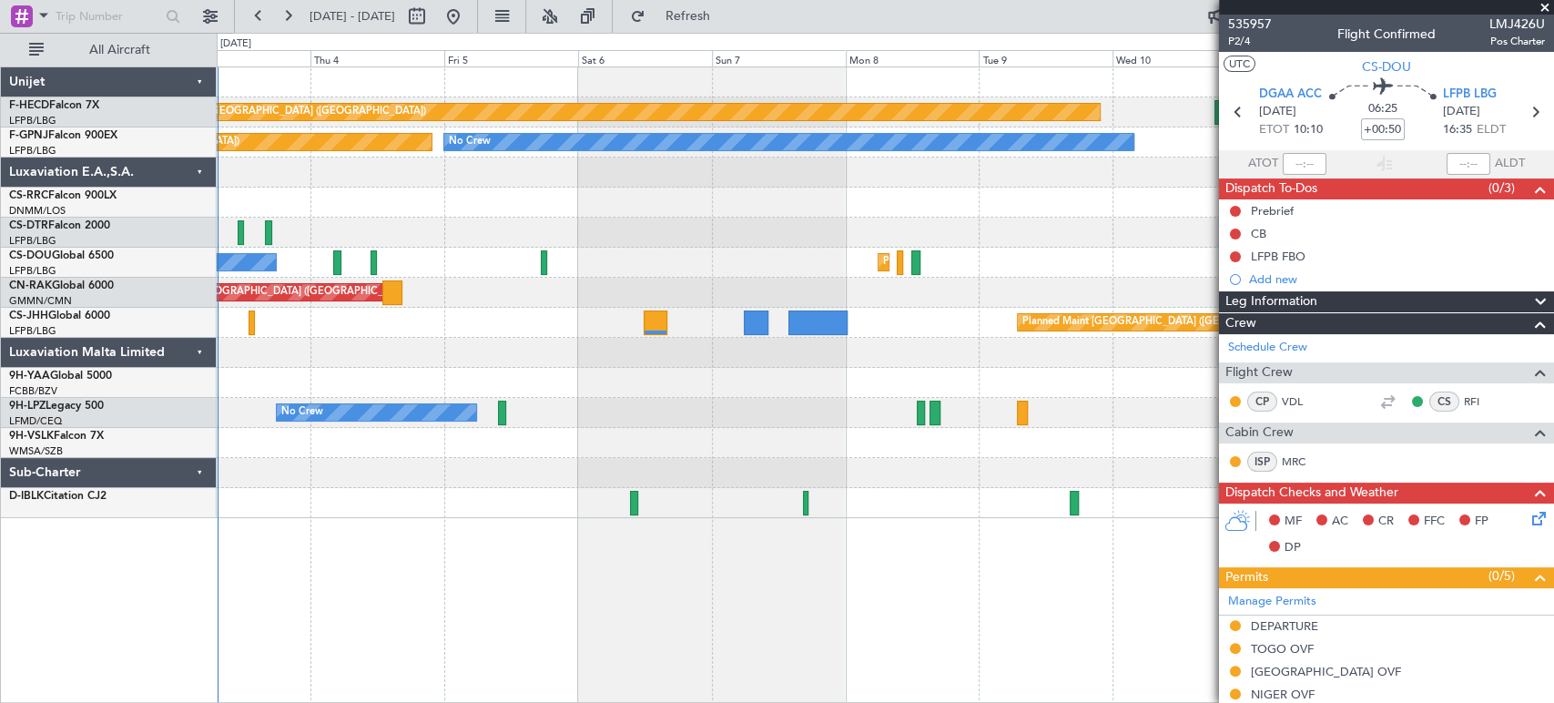
click at [339, 319] on div "Planned Maint [GEOGRAPHIC_DATA] ([GEOGRAPHIC_DATA]) No Crew No Crew No Crew Pla…" at bounding box center [885, 292] width 1336 height 451
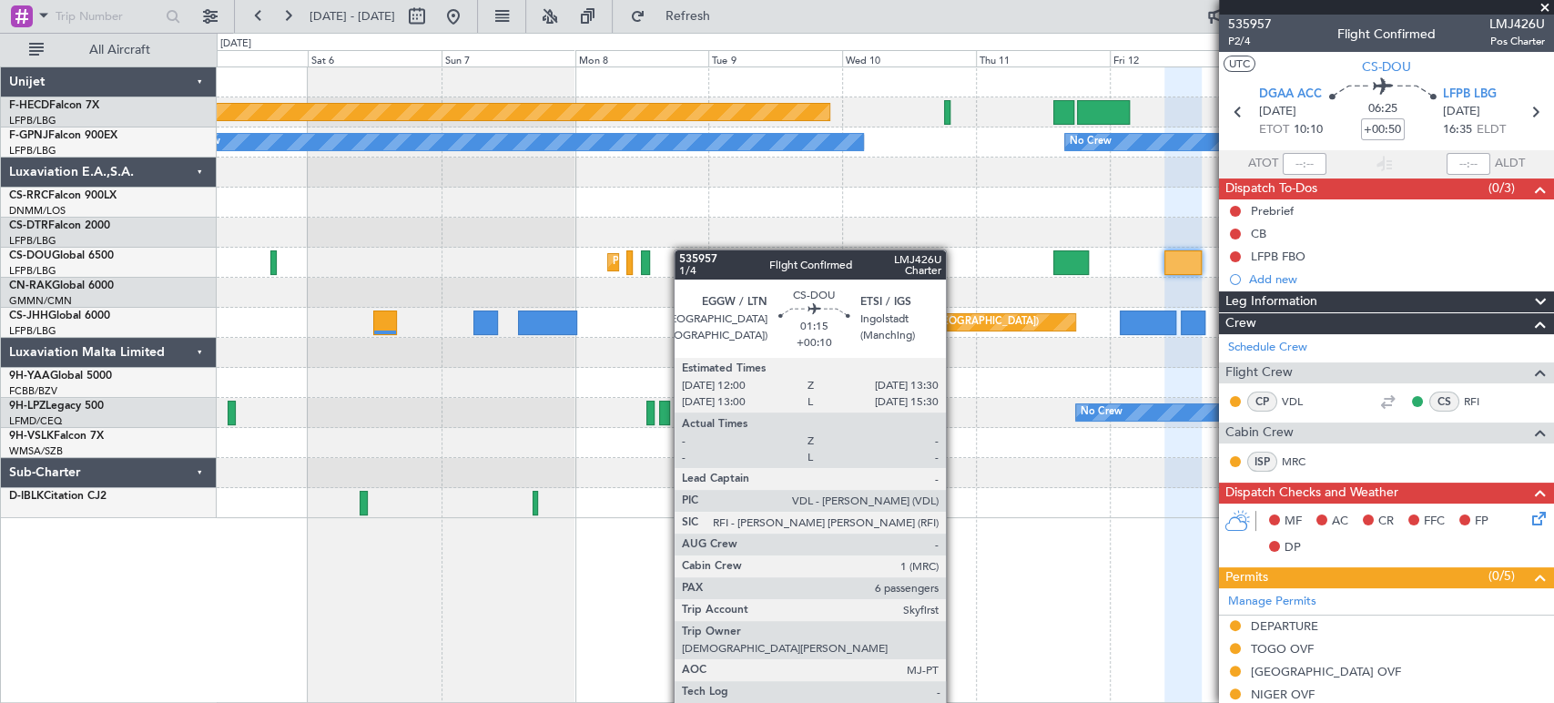
click at [63, 241] on div "Planned Maint [GEOGRAPHIC_DATA] ([GEOGRAPHIC_DATA]) No Crew No Crew No Crew No …" at bounding box center [777, 368] width 1554 height 670
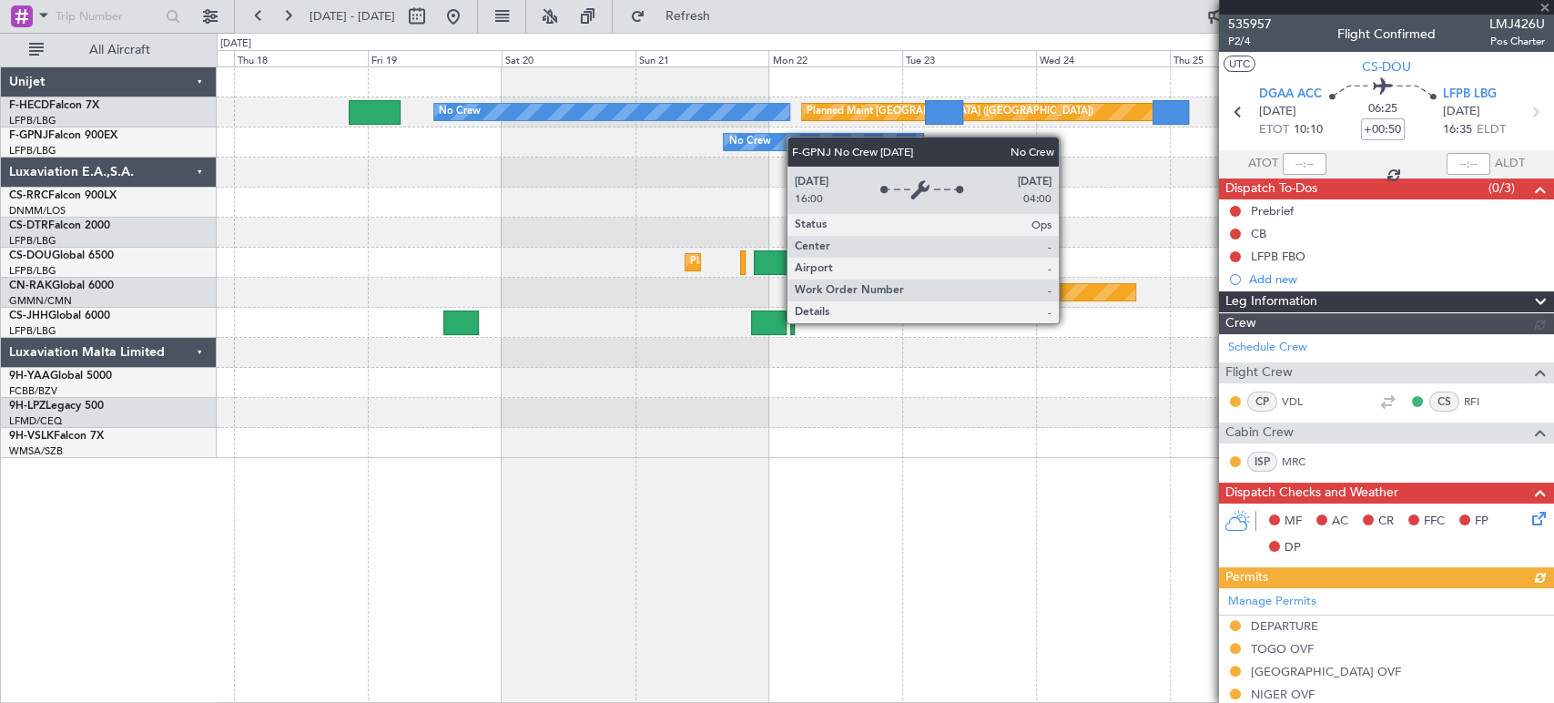
click at [0, 202] on html "[DATE] - [DATE] Refresh Quick Links All Aircraft No Crew Planned Maint [GEOGRAP…" at bounding box center [777, 351] width 1554 height 703
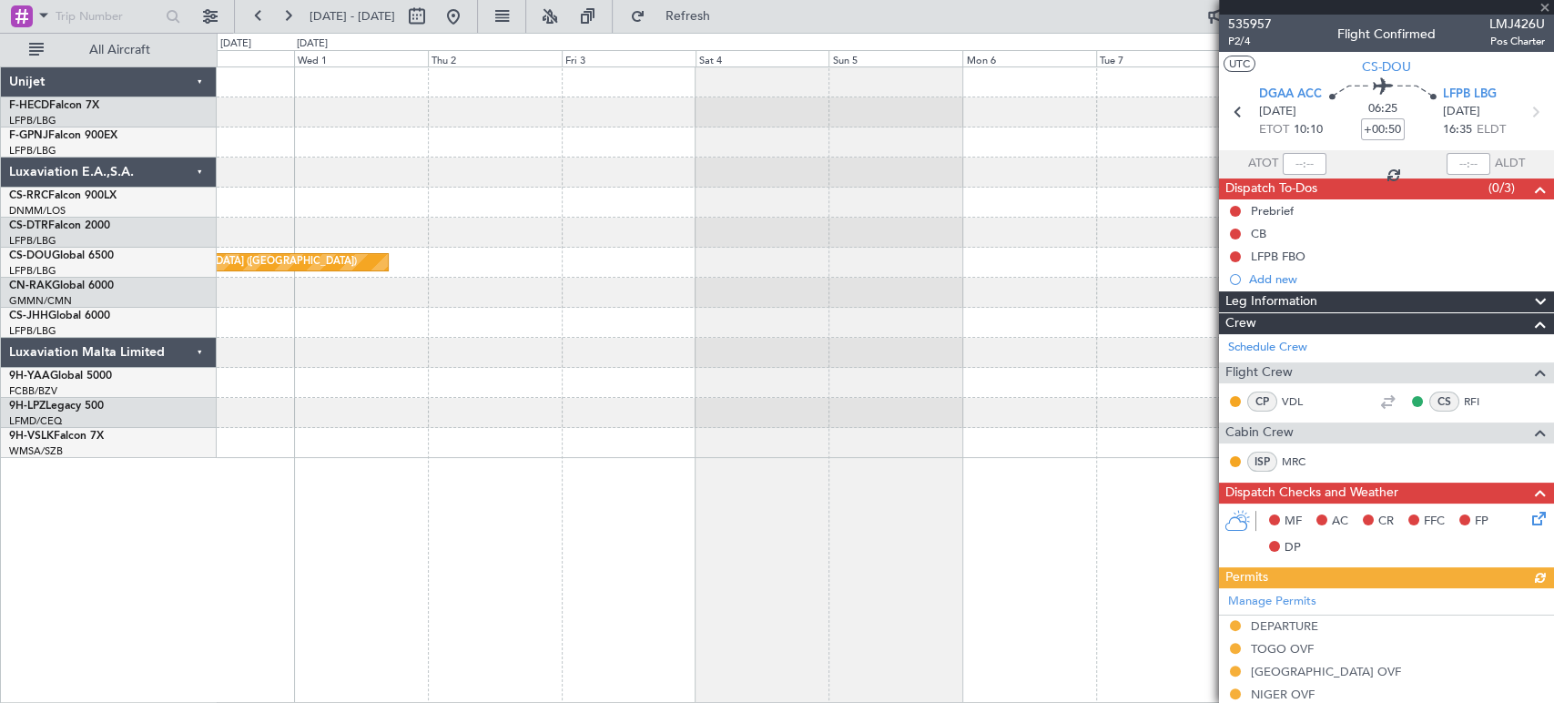
click at [45, 195] on div "Planned Maint [GEOGRAPHIC_DATA] ([GEOGRAPHIC_DATA]) Unijet F-HECD Falcon 7X LFP…" at bounding box center [777, 368] width 1554 height 670
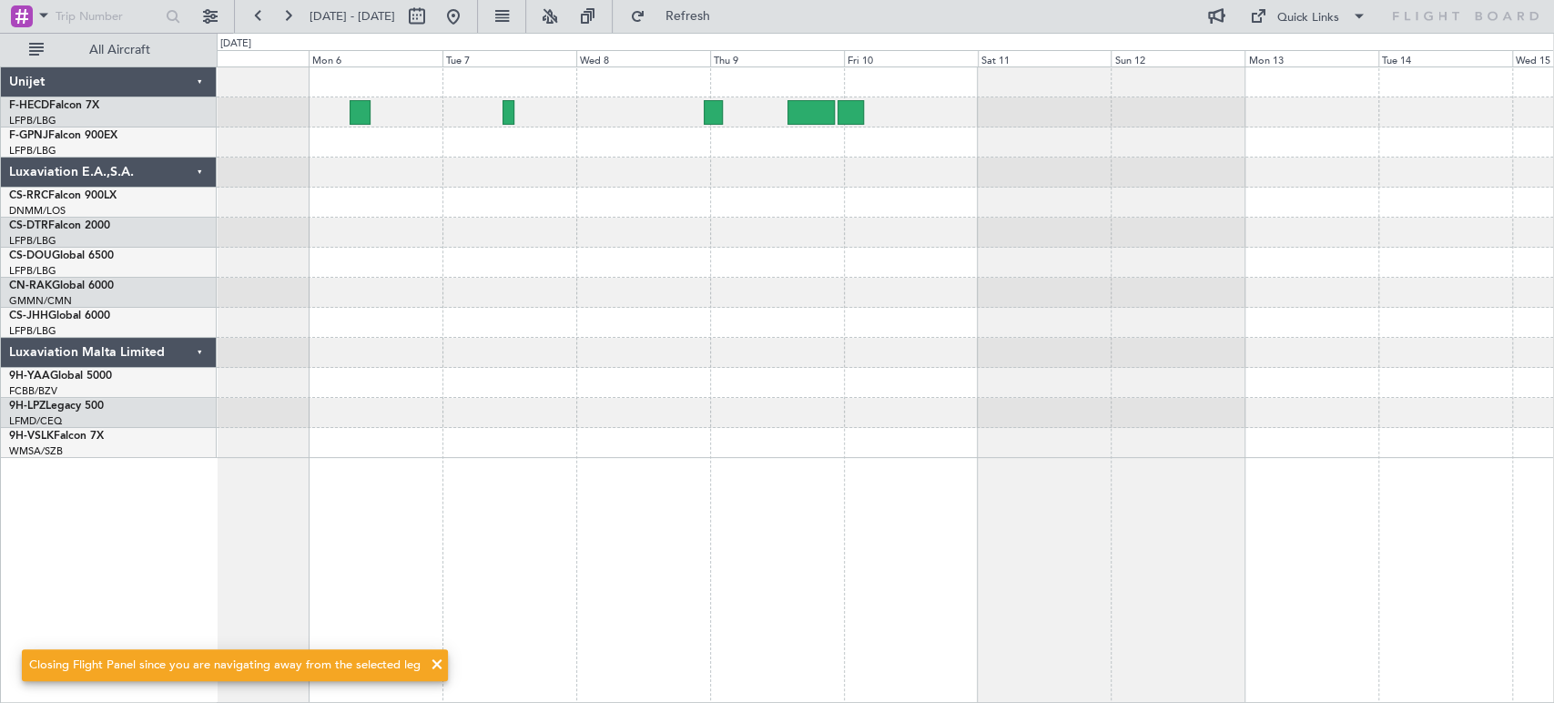
click at [557, 247] on div at bounding box center [885, 262] width 1336 height 390
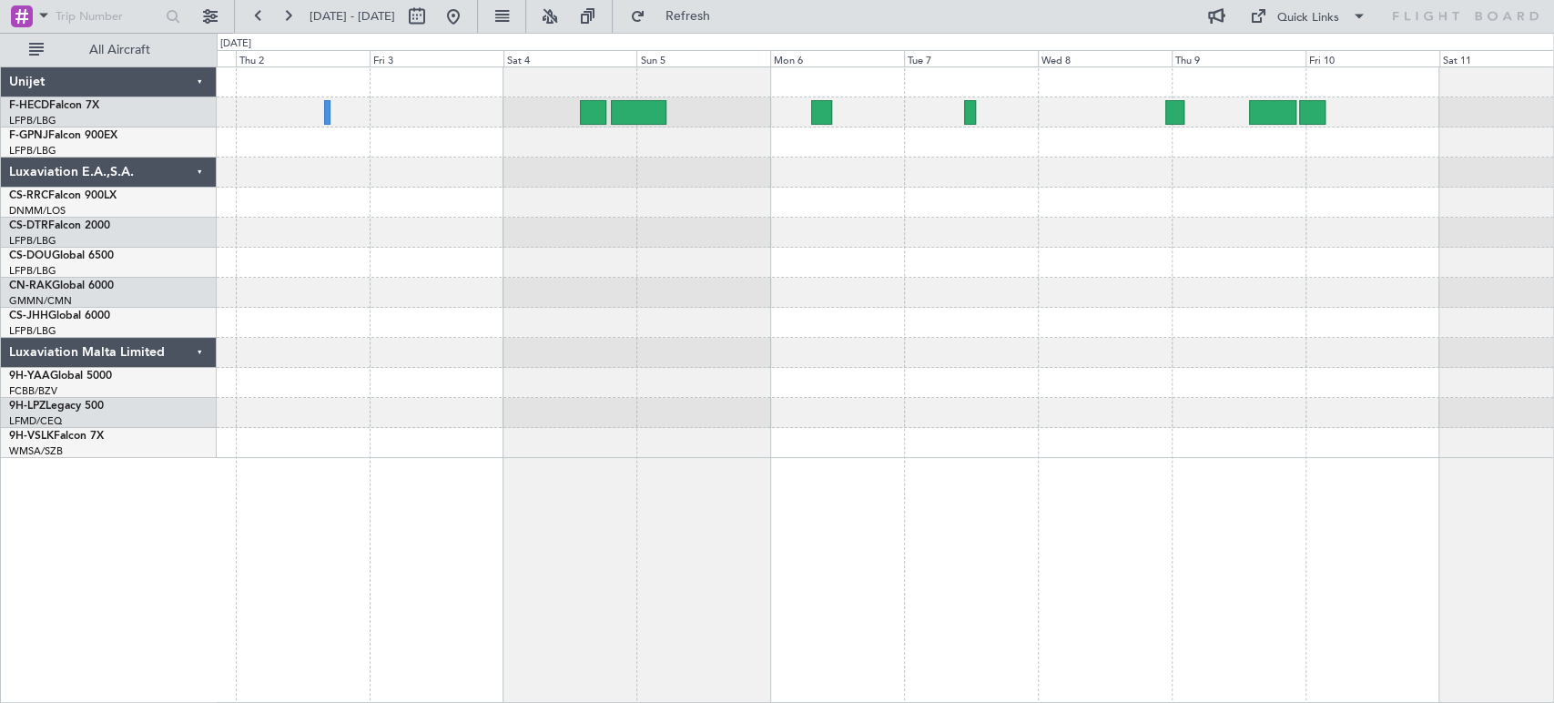
click at [1146, 168] on div "Planned Maint [GEOGRAPHIC_DATA] ([GEOGRAPHIC_DATA])" at bounding box center [885, 262] width 1336 height 390
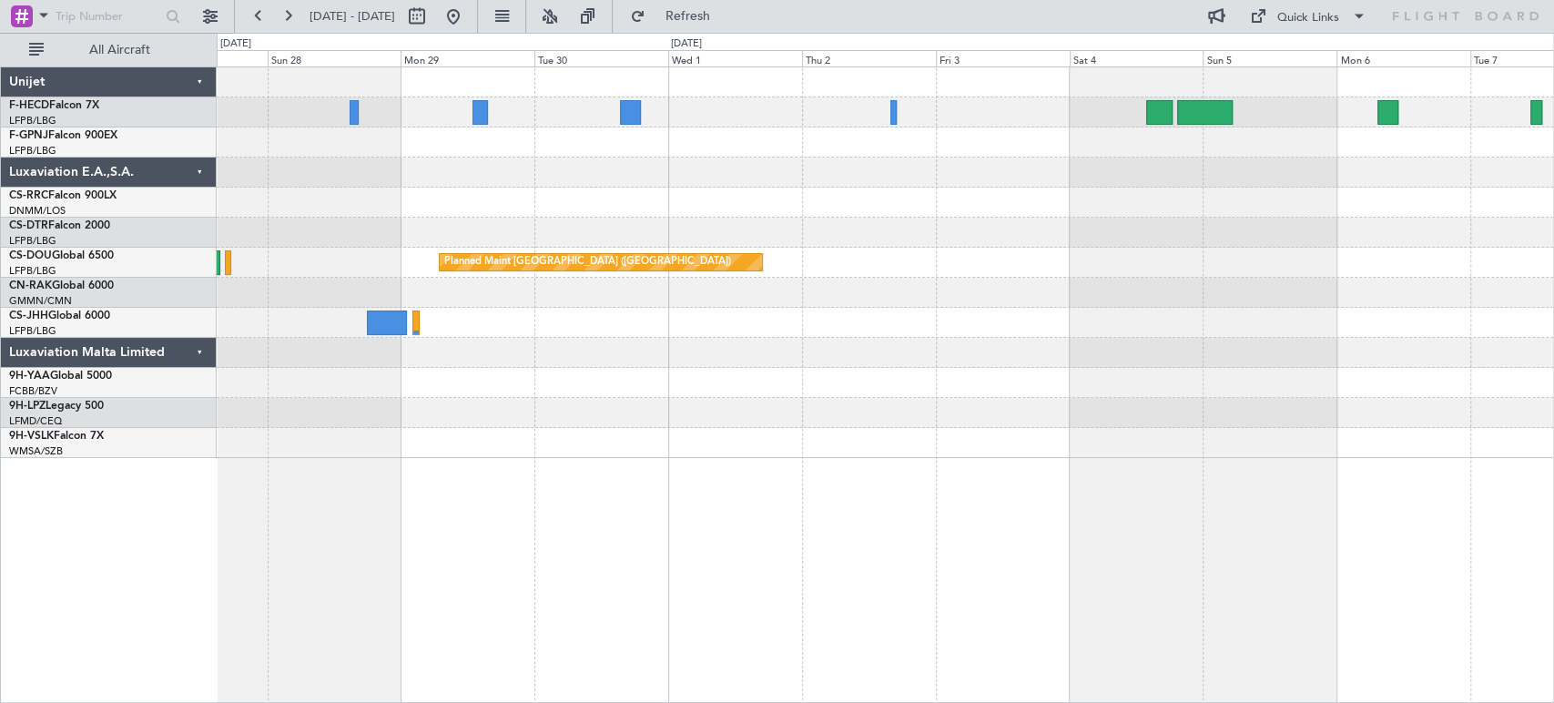
click at [1198, 262] on div "Planned Maint [GEOGRAPHIC_DATA] ([GEOGRAPHIC_DATA])" at bounding box center [885, 262] width 1336 height 390
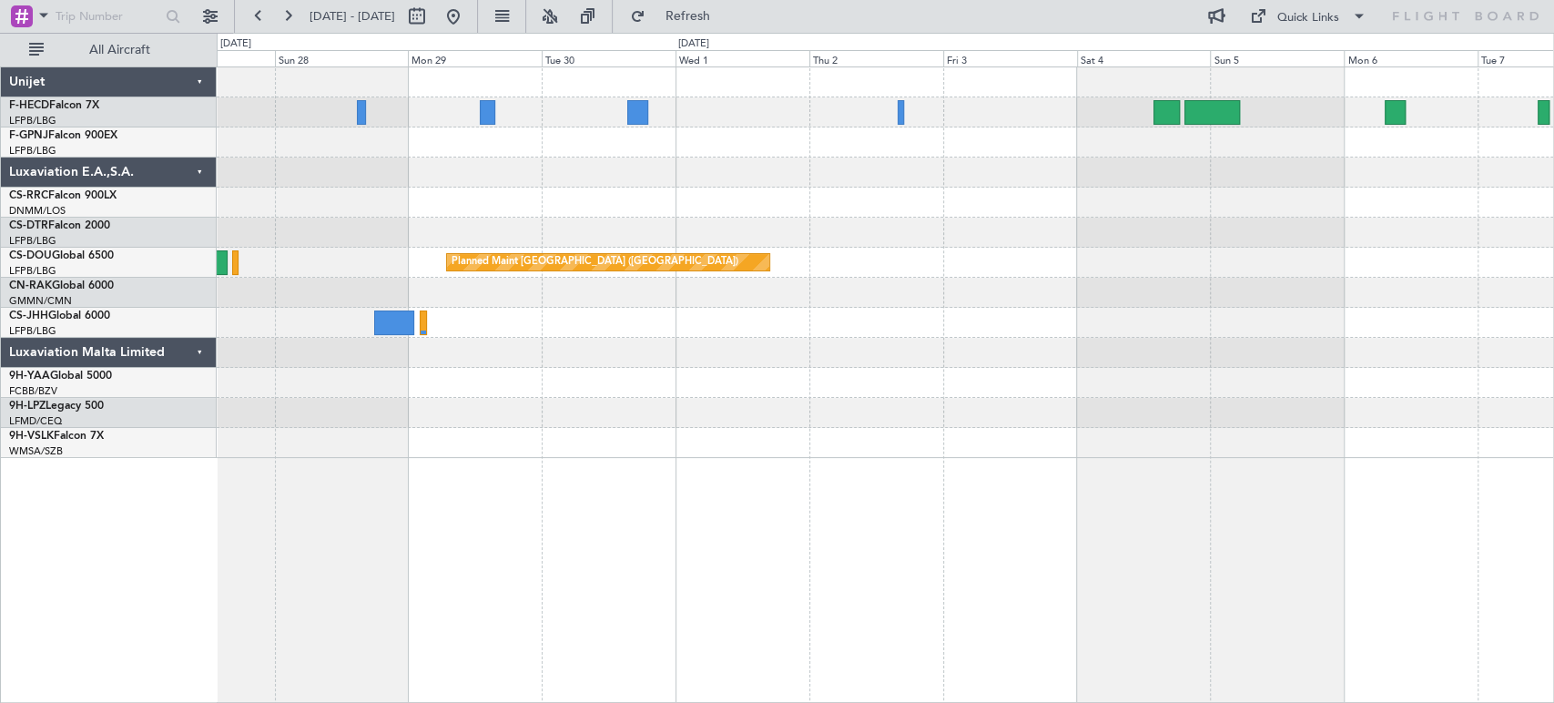
click at [626, 264] on div "Planned Maint [GEOGRAPHIC_DATA] ([GEOGRAPHIC_DATA])" at bounding box center [607, 262] width 321 height 16
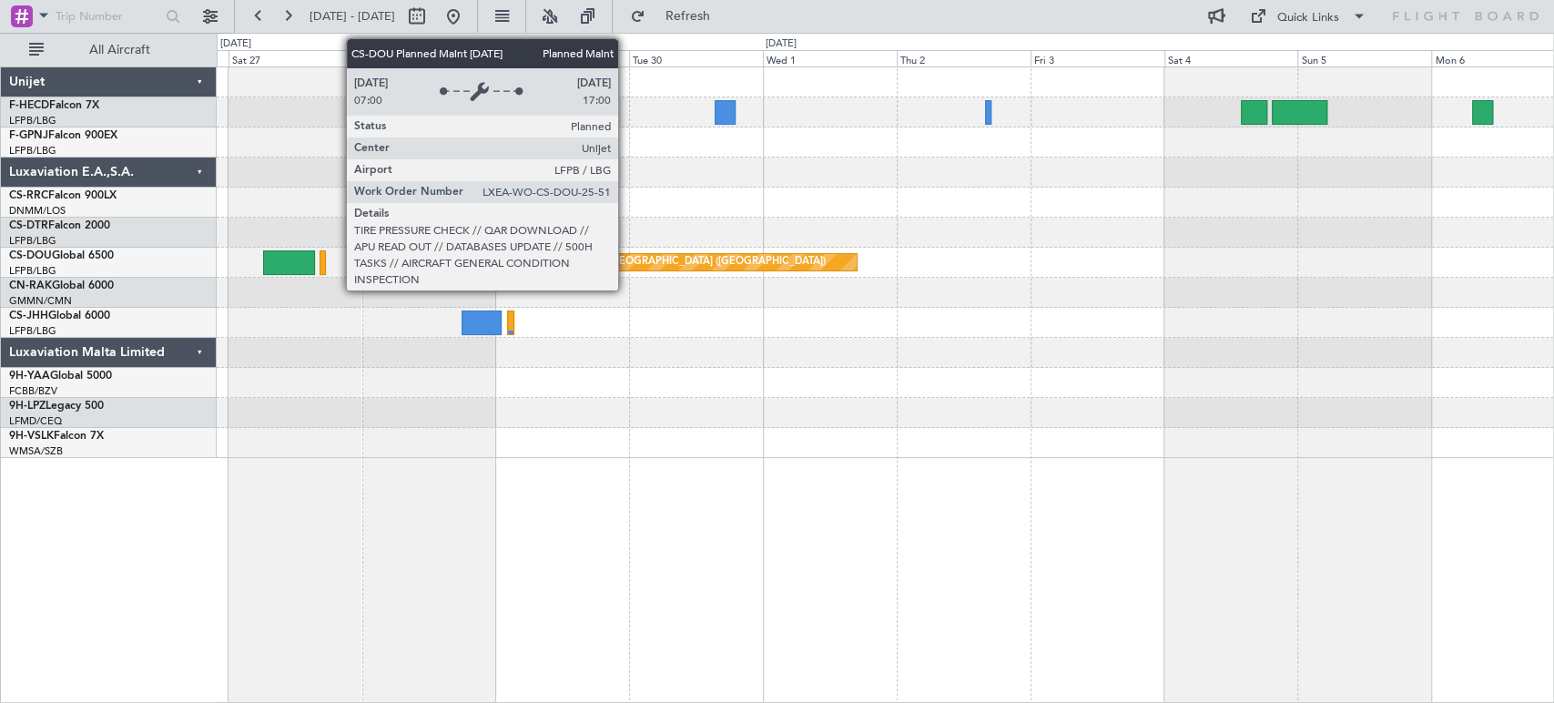
click at [714, 268] on div "Planned Maint [GEOGRAPHIC_DATA] ([GEOGRAPHIC_DATA])" at bounding box center [694, 262] width 321 height 16
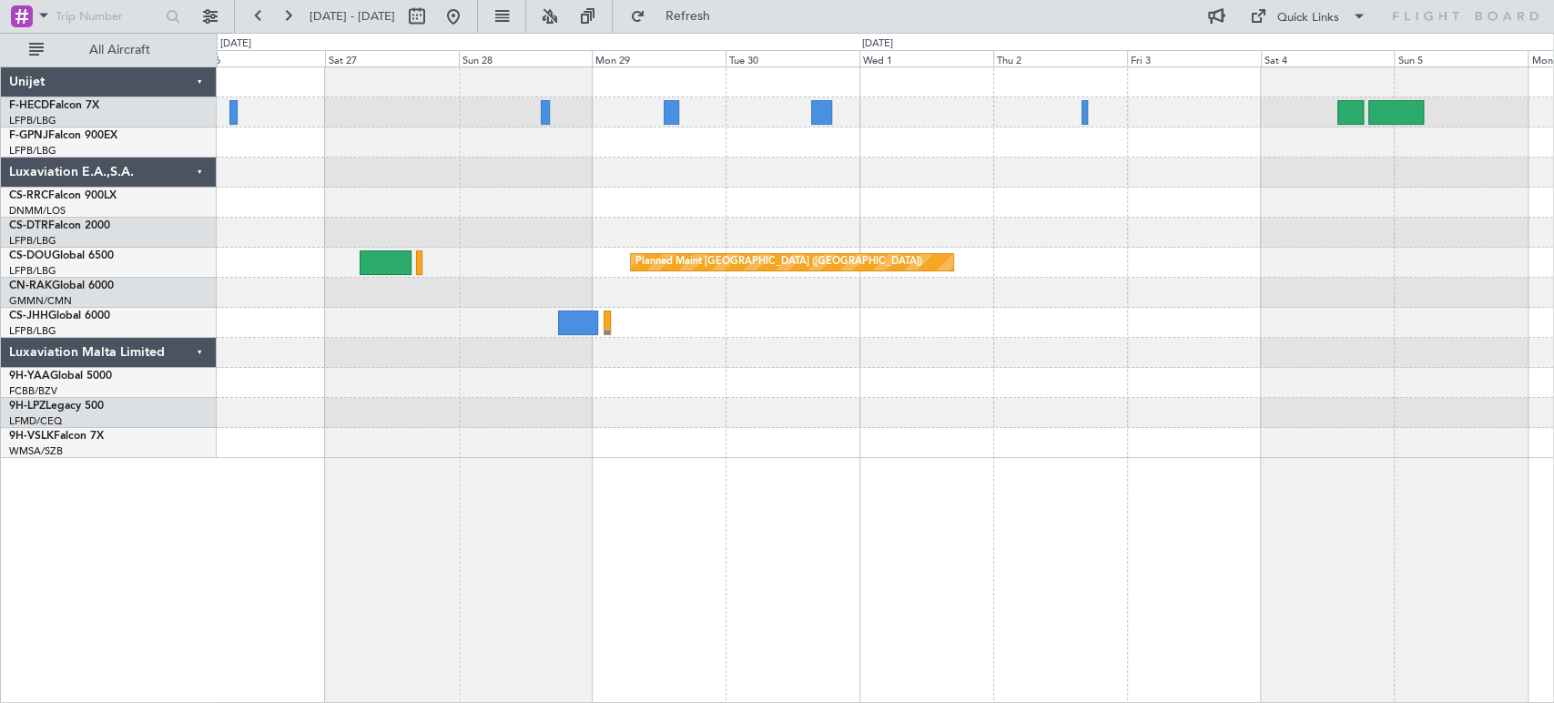
click at [1261, 268] on div "Planned Maint [GEOGRAPHIC_DATA] ([GEOGRAPHIC_DATA]) Planned Maint [GEOGRAPHIC_D…" at bounding box center [885, 262] width 1336 height 390
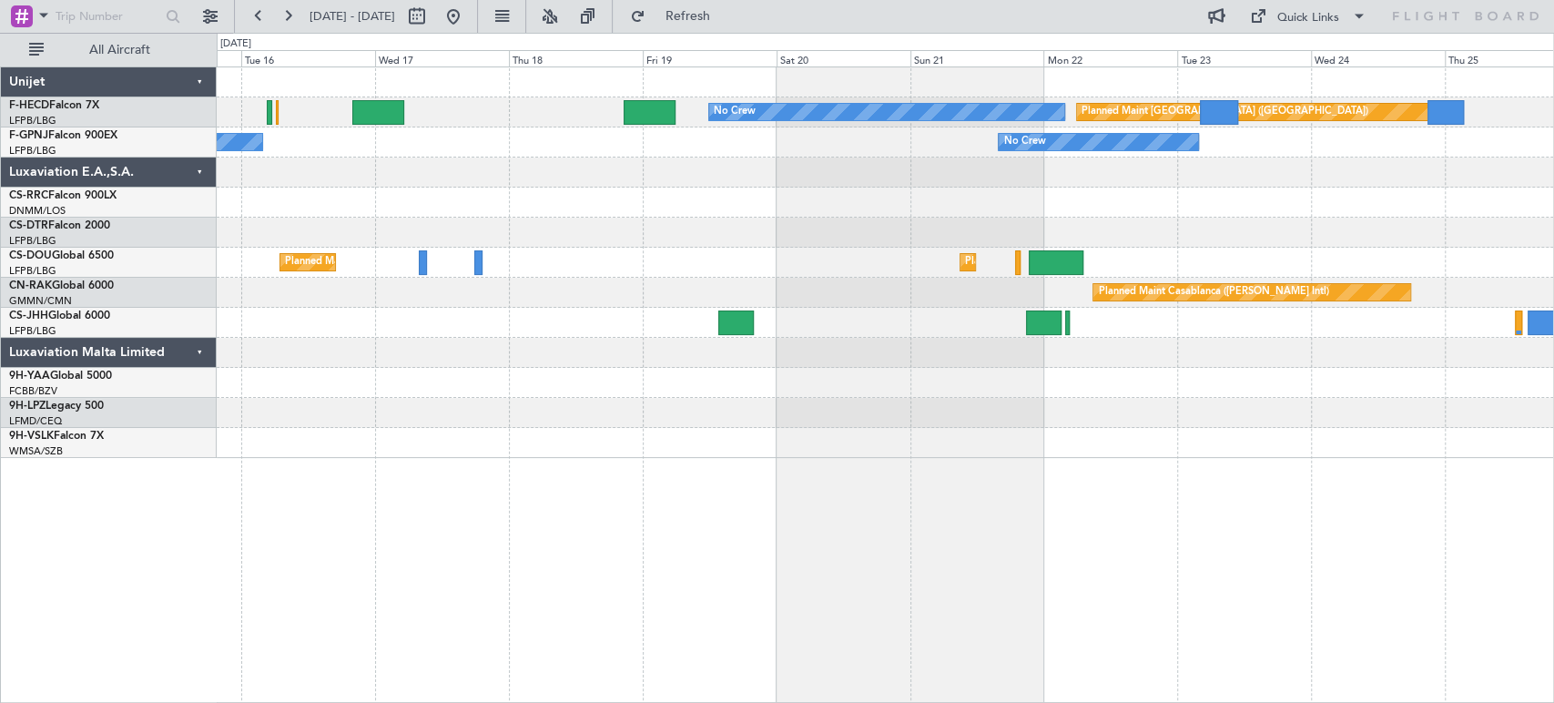
click at [1260, 228] on div at bounding box center [885, 233] width 1336 height 30
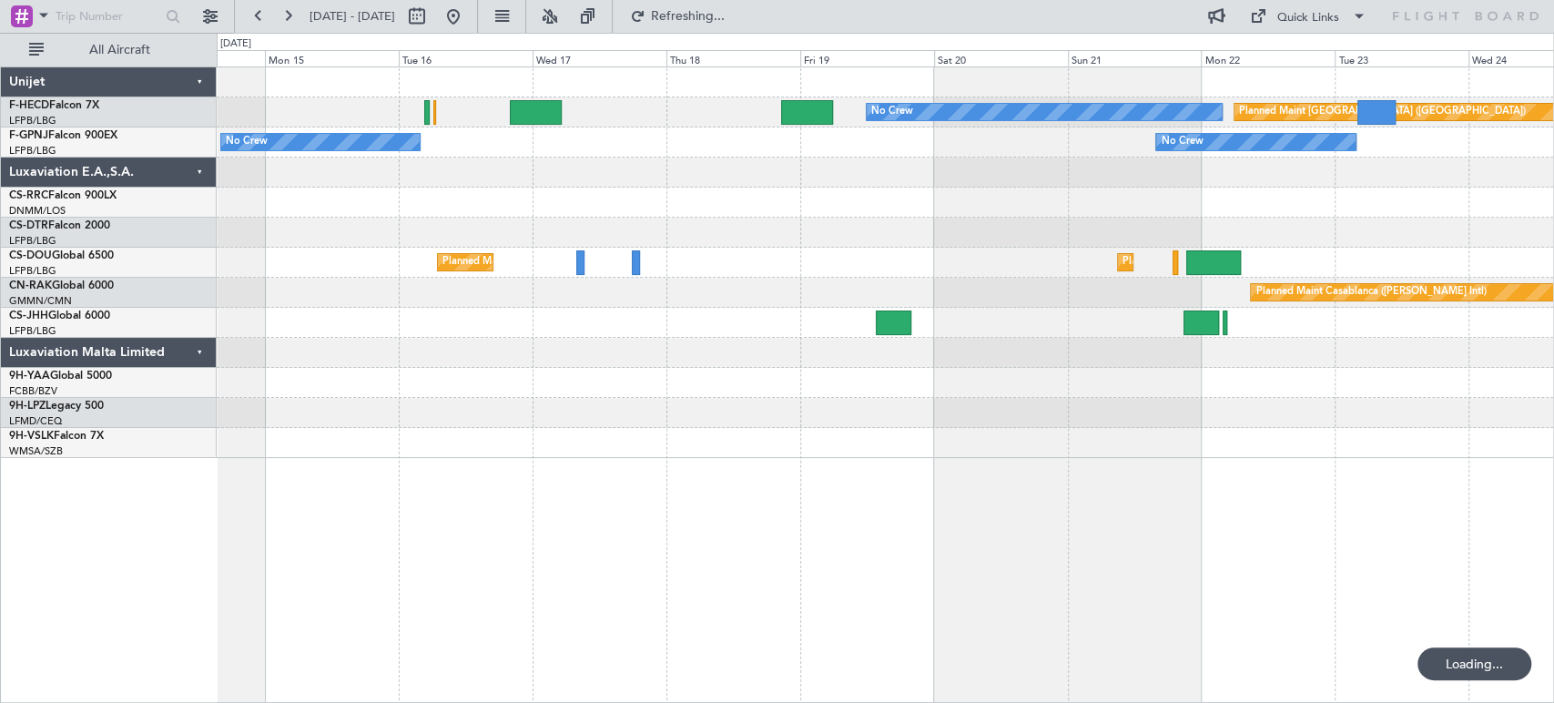
click at [843, 248] on div "Planned Maint [GEOGRAPHIC_DATA] ([GEOGRAPHIC_DATA]) Planned Maint [GEOGRAPHIC_D…" at bounding box center [885, 263] width 1336 height 30
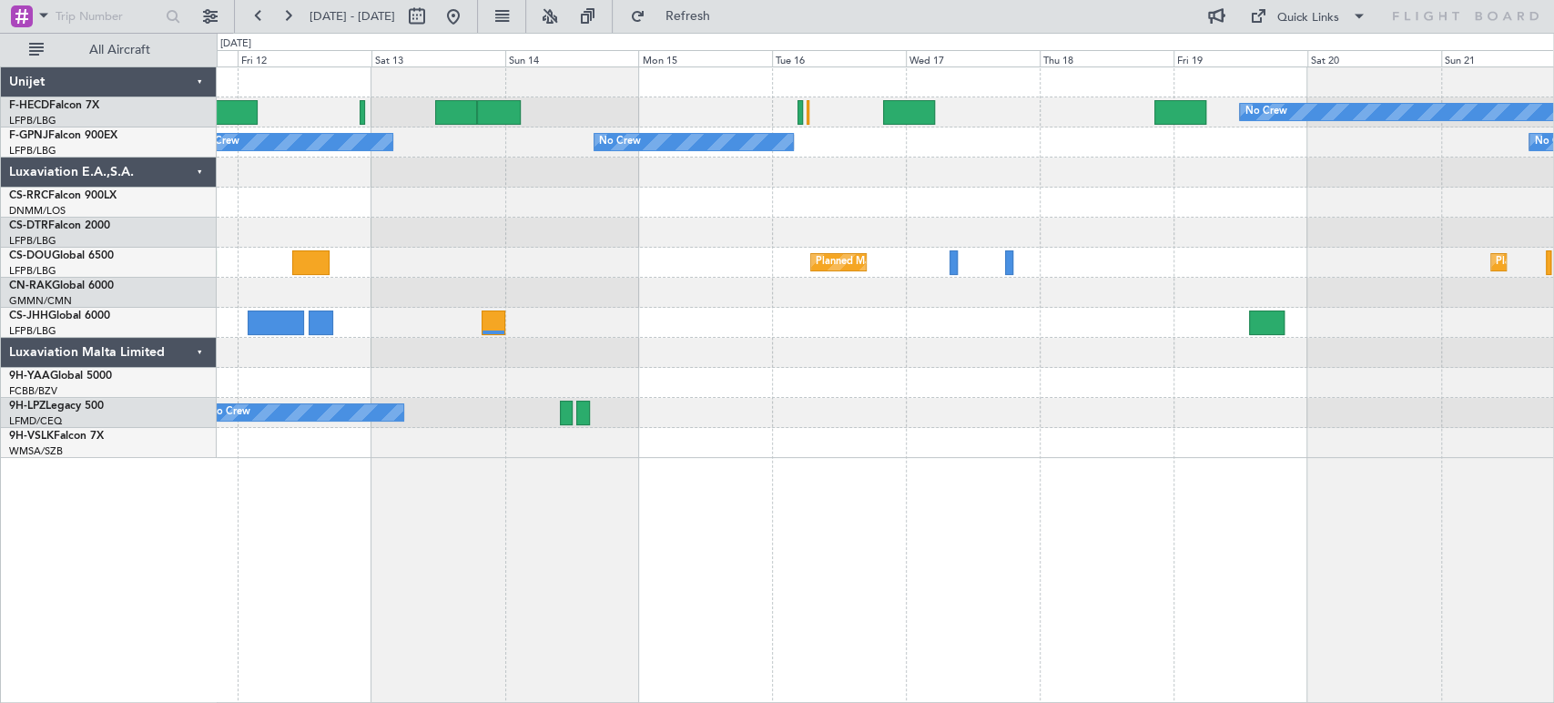
click at [1187, 243] on div "No Crew Planned Maint [GEOGRAPHIC_DATA] ([GEOGRAPHIC_DATA]) Planned Maint [GEOG…" at bounding box center [885, 262] width 1336 height 390
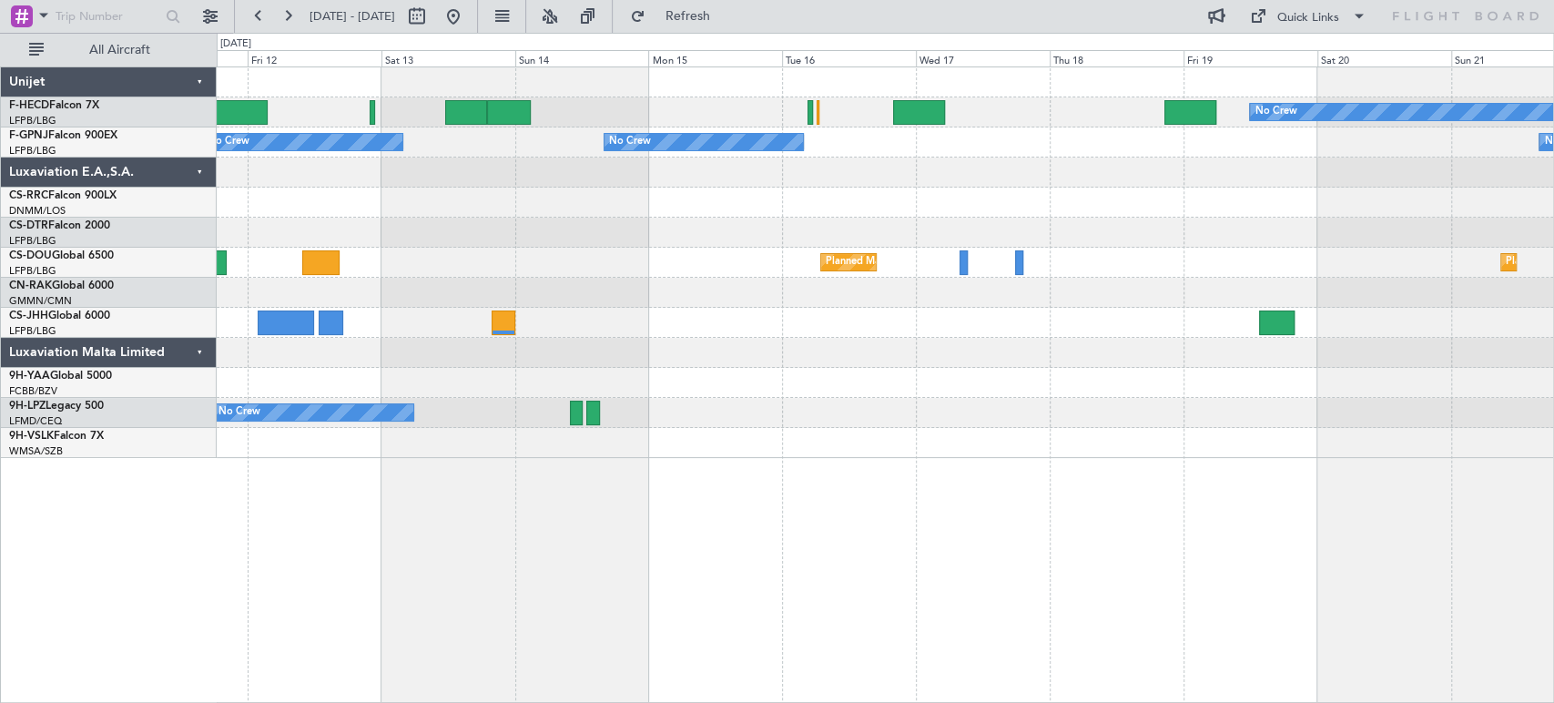
click at [1180, 219] on div at bounding box center [885, 233] width 1336 height 30
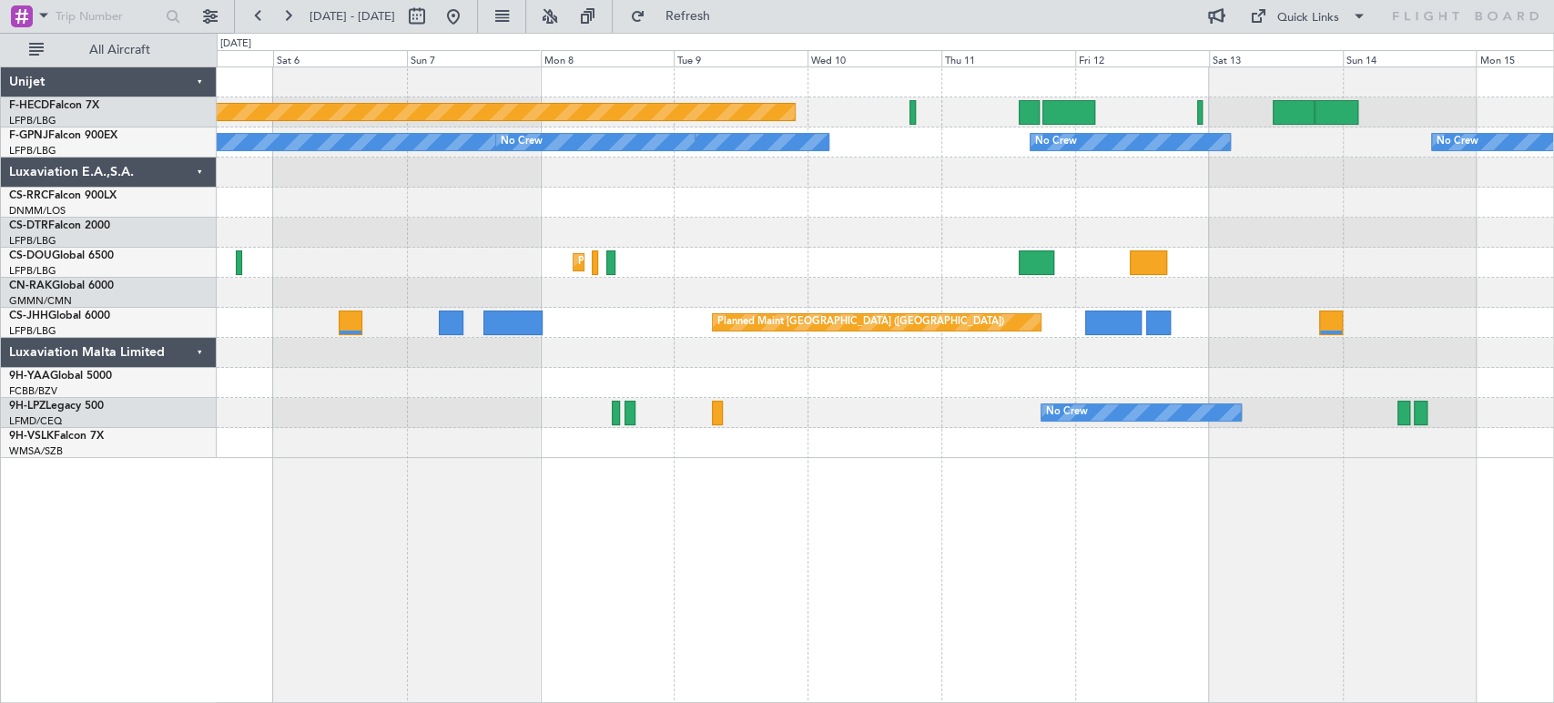
click at [1150, 238] on div at bounding box center [885, 233] width 1336 height 30
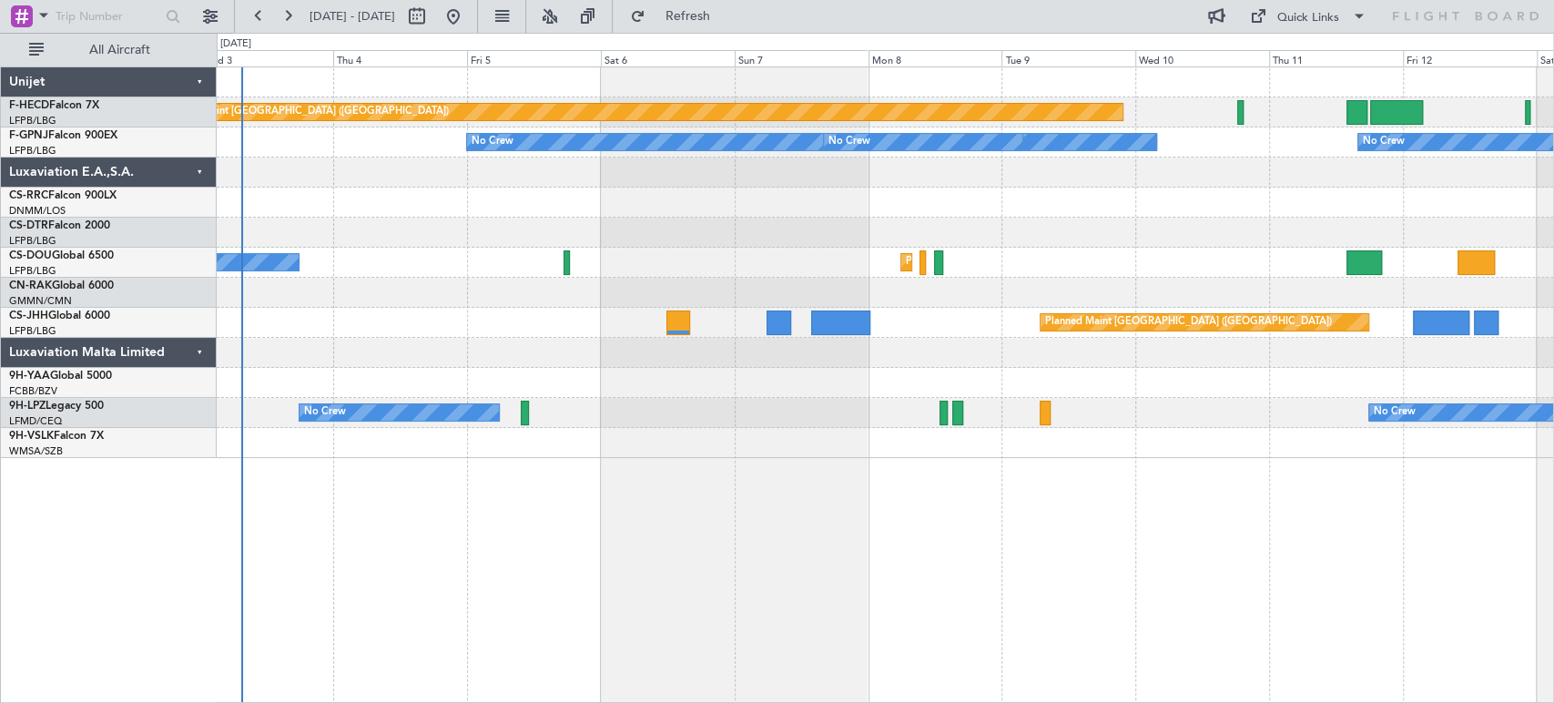
click at [1090, 224] on div at bounding box center [885, 233] width 1336 height 30
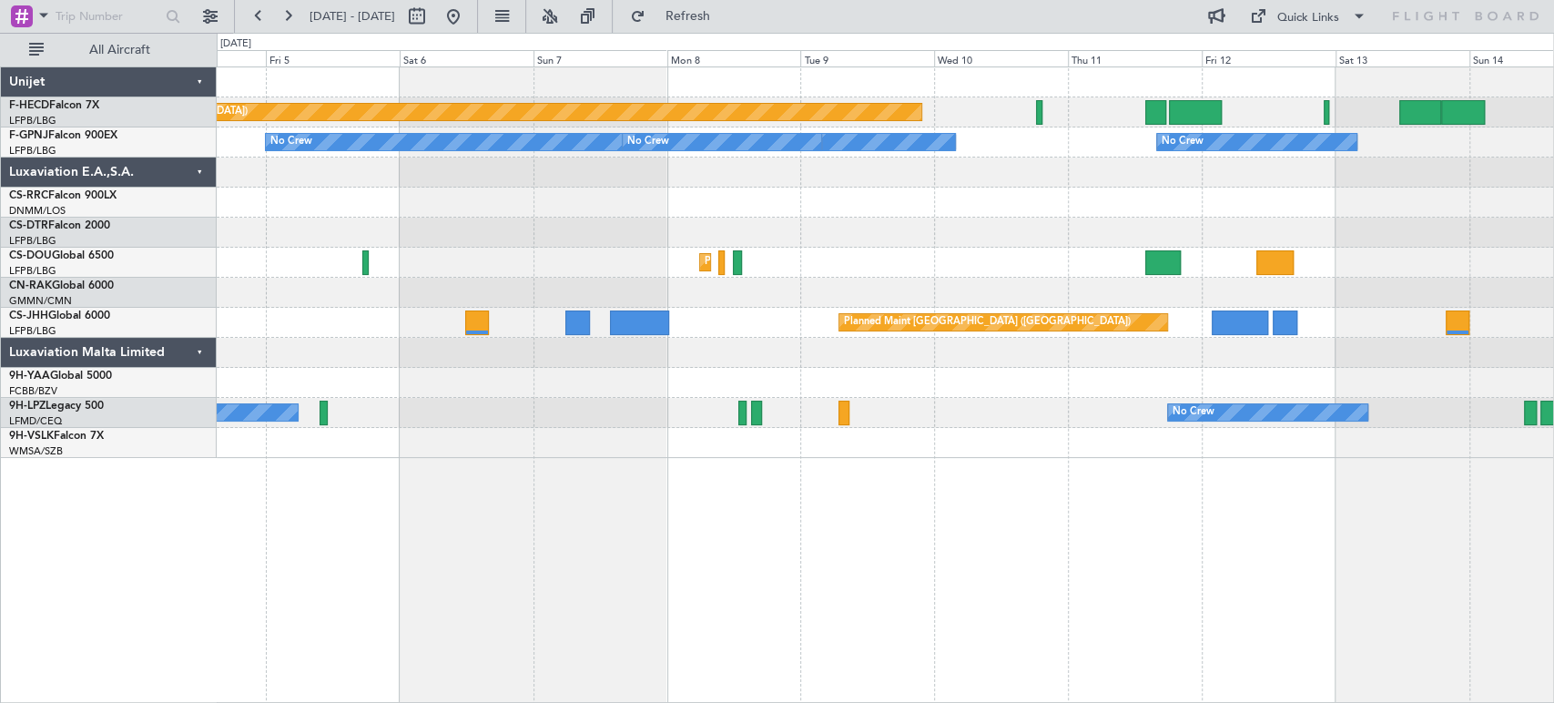
click at [555, 249] on div "Planned Maint [GEOGRAPHIC_DATA] ([GEOGRAPHIC_DATA]) No Crew No Crew No Crew No …" at bounding box center [885, 262] width 1336 height 390
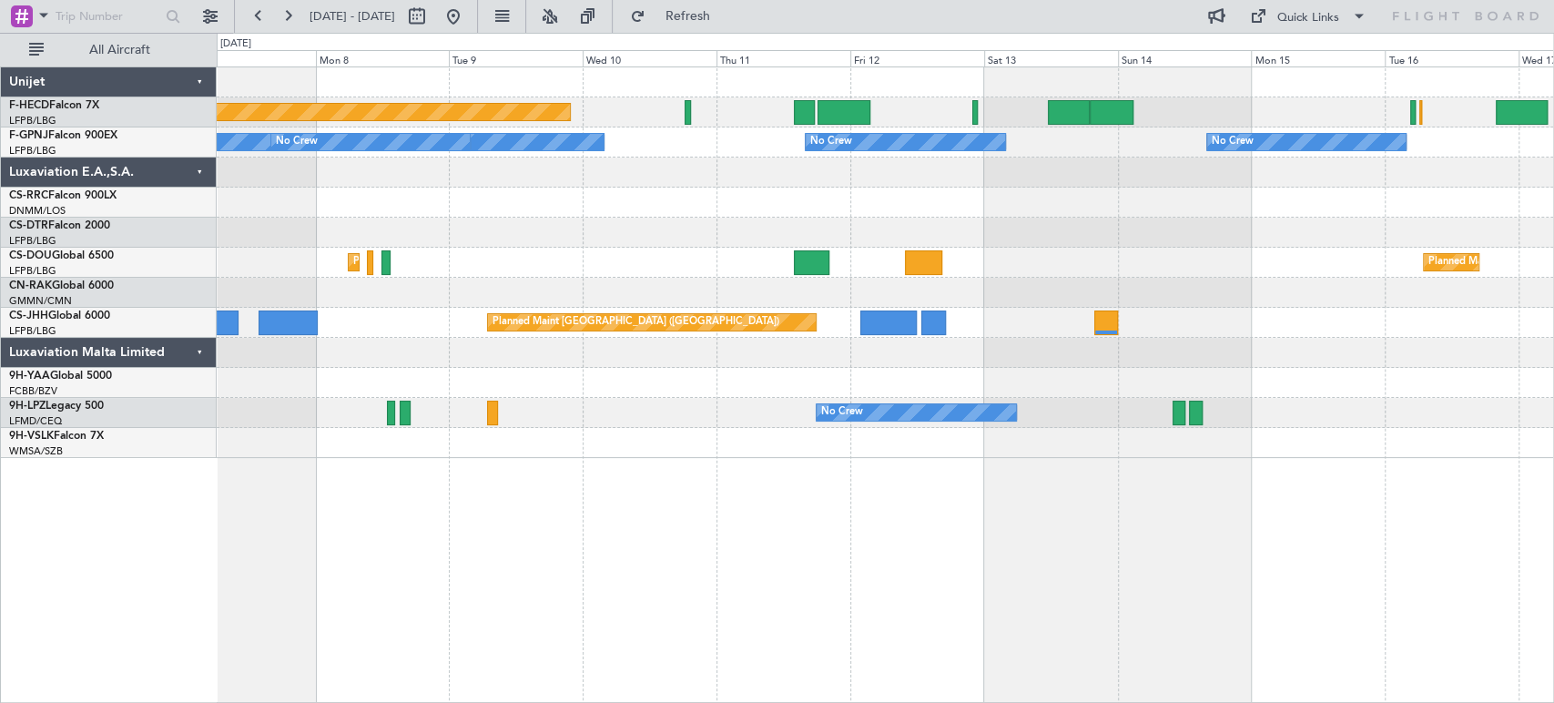
click at [674, 228] on div "Planned Maint [GEOGRAPHIC_DATA] ([GEOGRAPHIC_DATA]) No Crew No Crew No Crew No …" at bounding box center [885, 262] width 1336 height 390
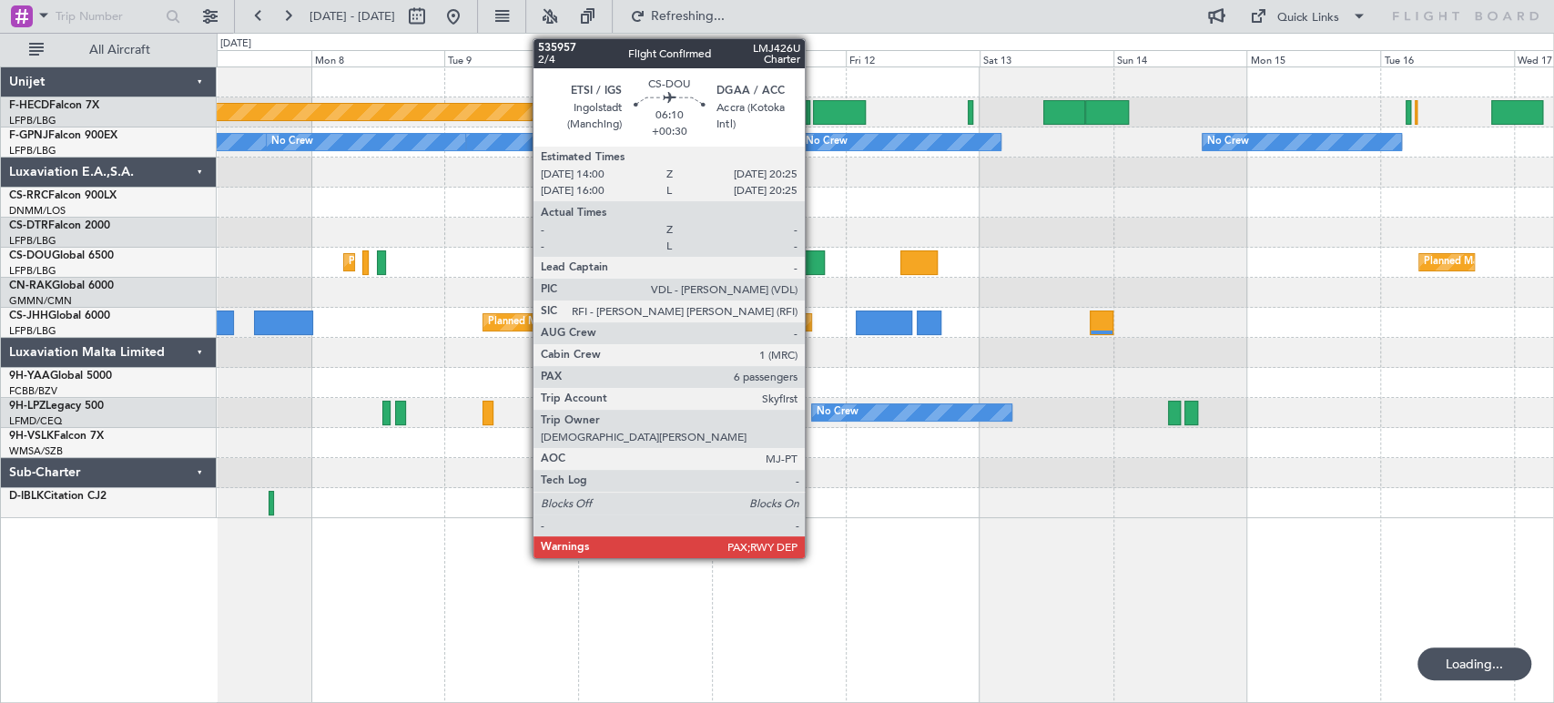
click at [813, 254] on div at bounding box center [807, 262] width 36 height 25
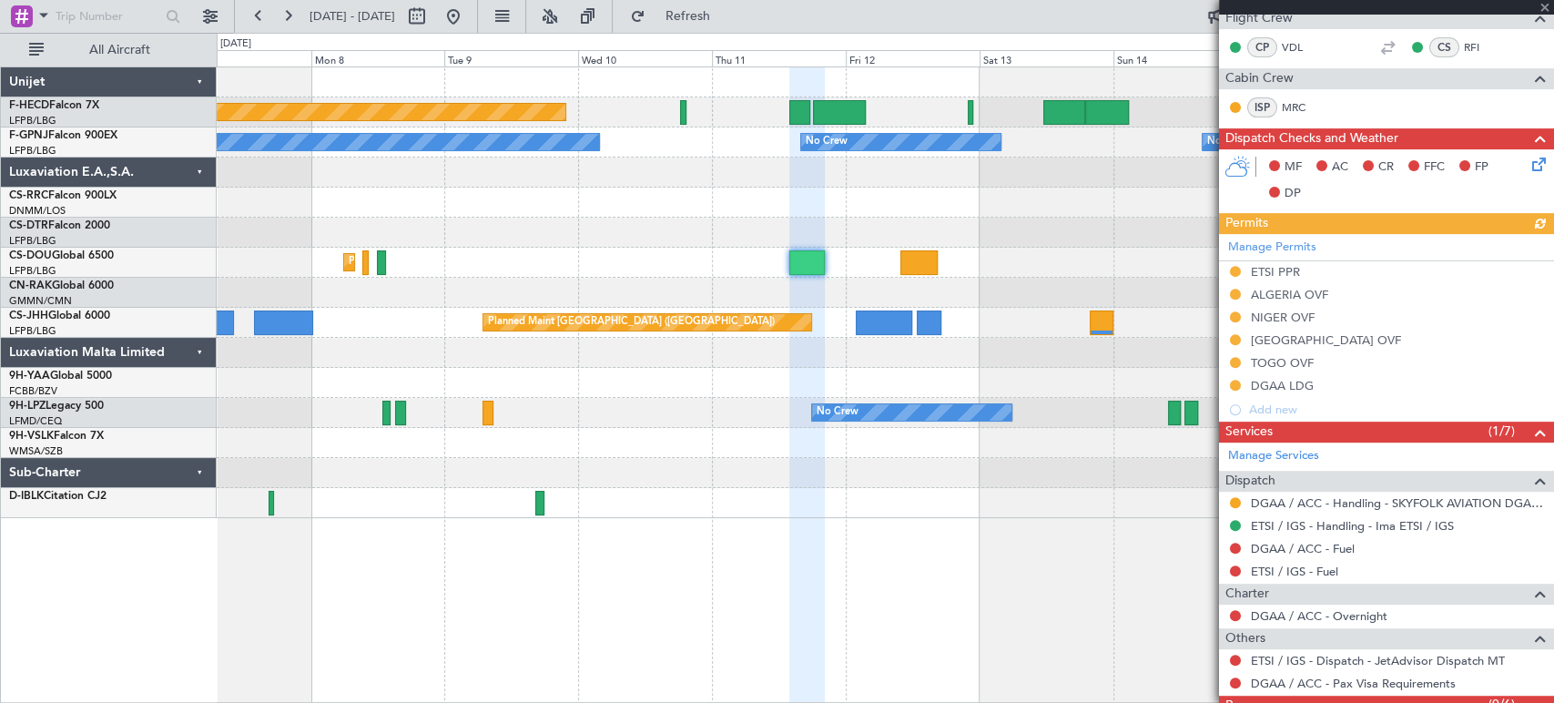
scroll to position [418, 0]
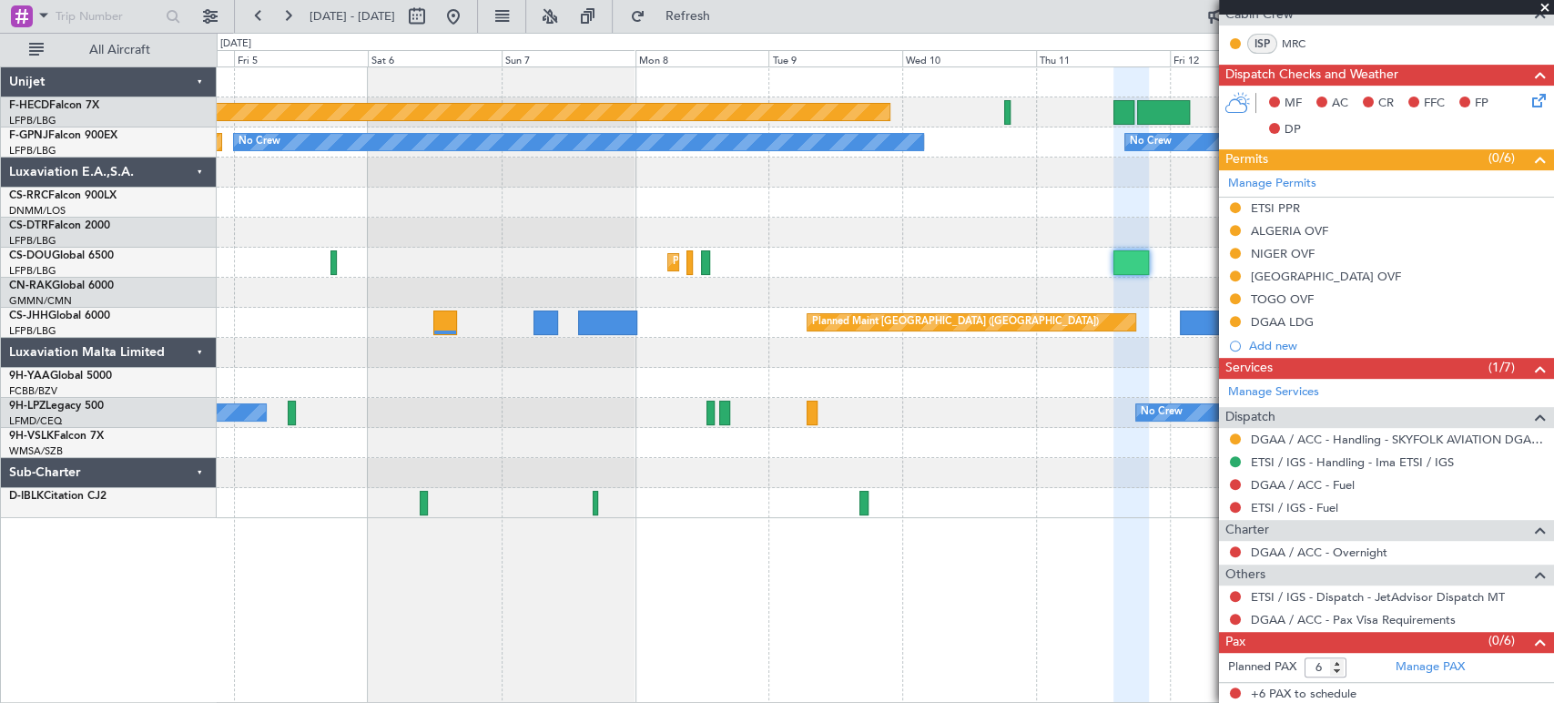
click at [1049, 271] on div "Planned Maint [GEOGRAPHIC_DATA] ([GEOGRAPHIC_DATA]) Planned Maint [GEOGRAPHIC_D…" at bounding box center [885, 263] width 1336 height 30
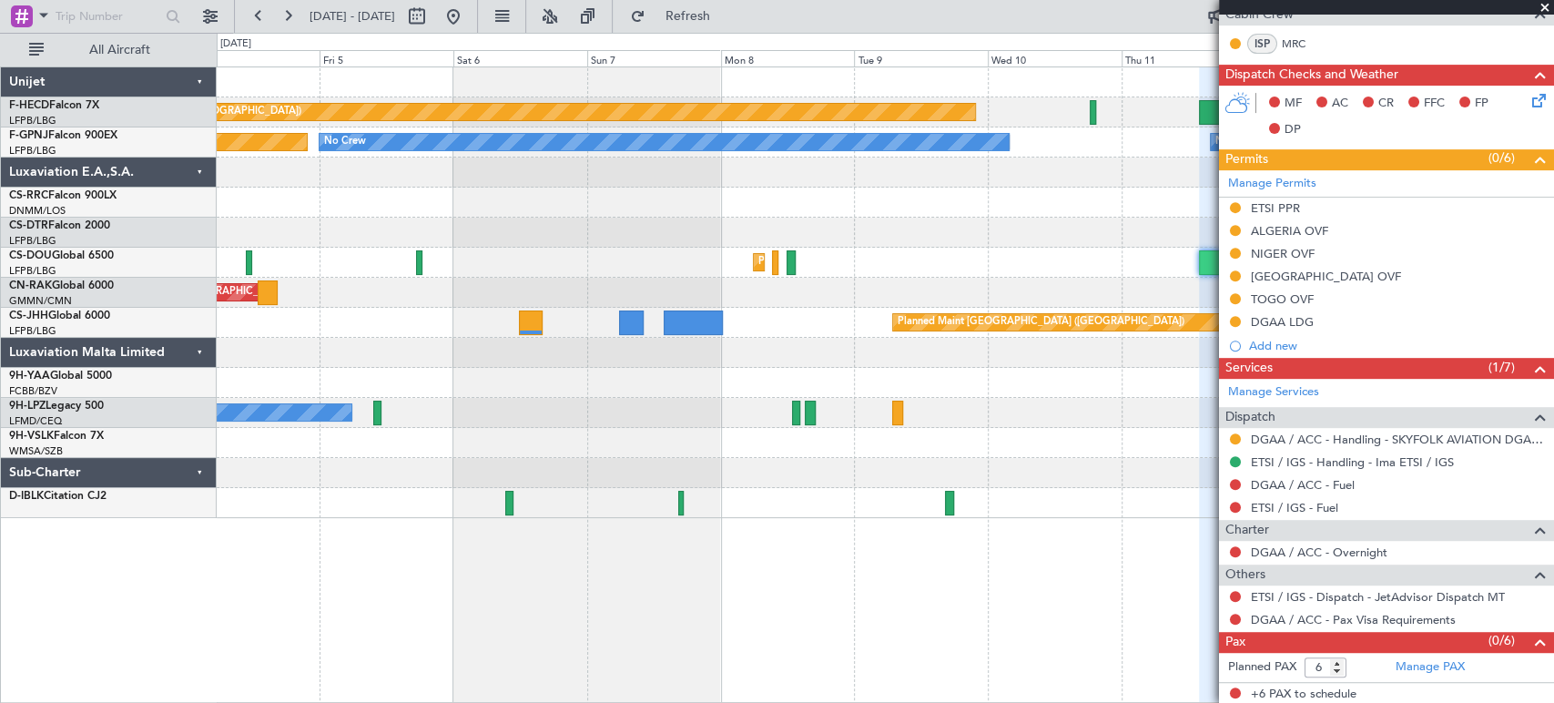
click at [966, 302] on div "Unplanned Maint [GEOGRAPHIC_DATA] ([GEOGRAPHIC_DATA]) Planned Maint [GEOGRAPHIC…" at bounding box center [885, 293] width 1336 height 30
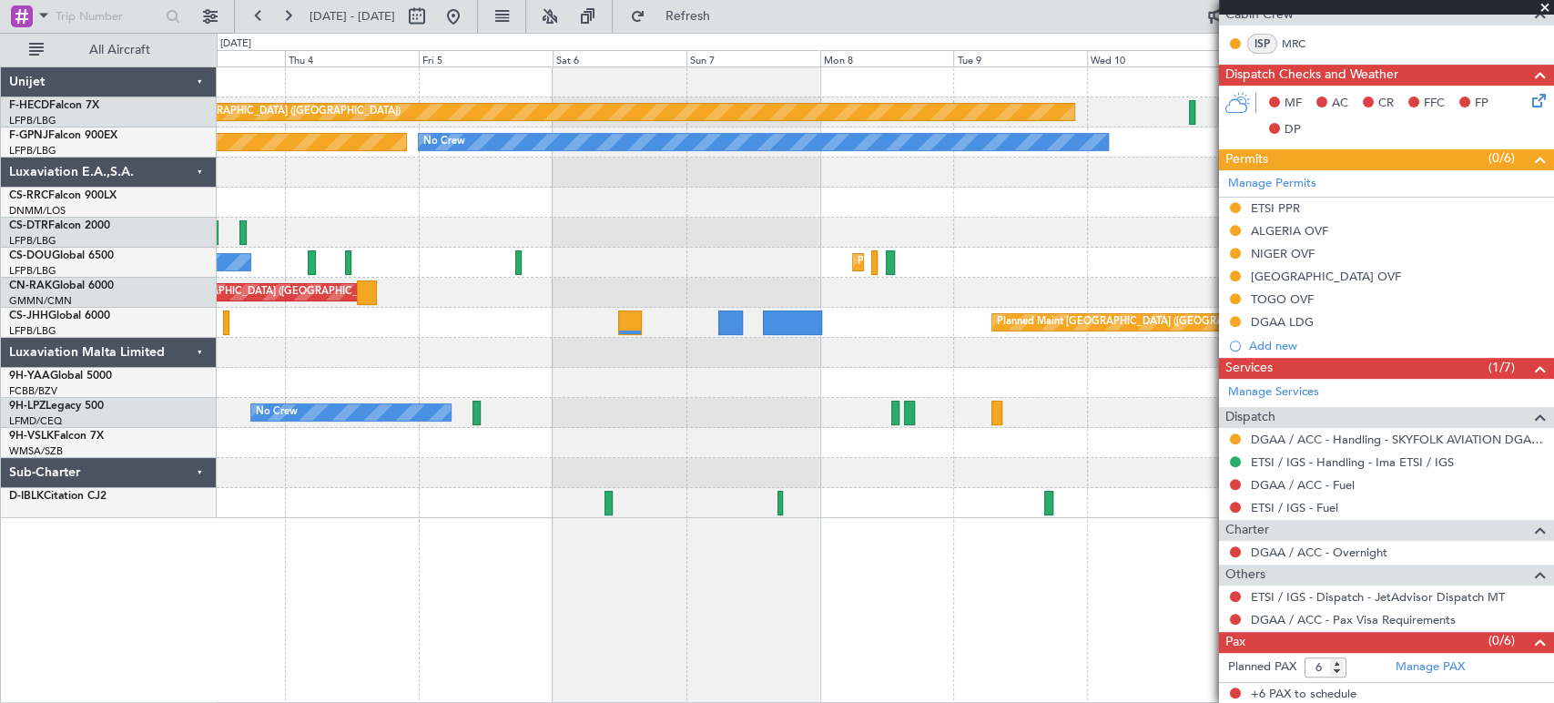
click at [1301, 226] on fb-app "[DATE] - [DATE] Refresh Quick Links All Aircraft Planned Maint [GEOGRAPHIC_DATA…" at bounding box center [777, 358] width 1554 height 689
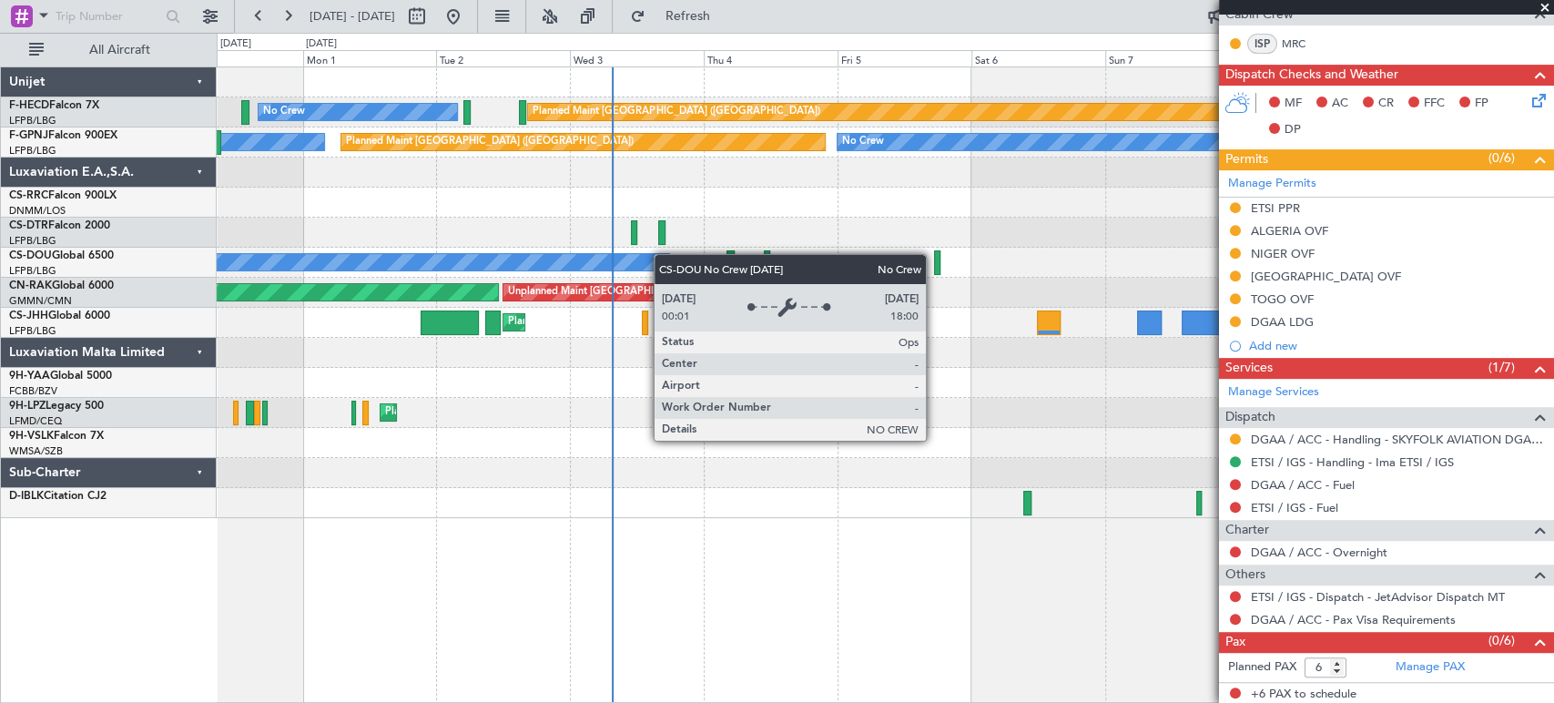
click at [561, 254] on div "Planned Maint [GEOGRAPHIC_DATA] ([GEOGRAPHIC_DATA]) No Crew No Crew No Crew Pla…" at bounding box center [885, 292] width 1336 height 451
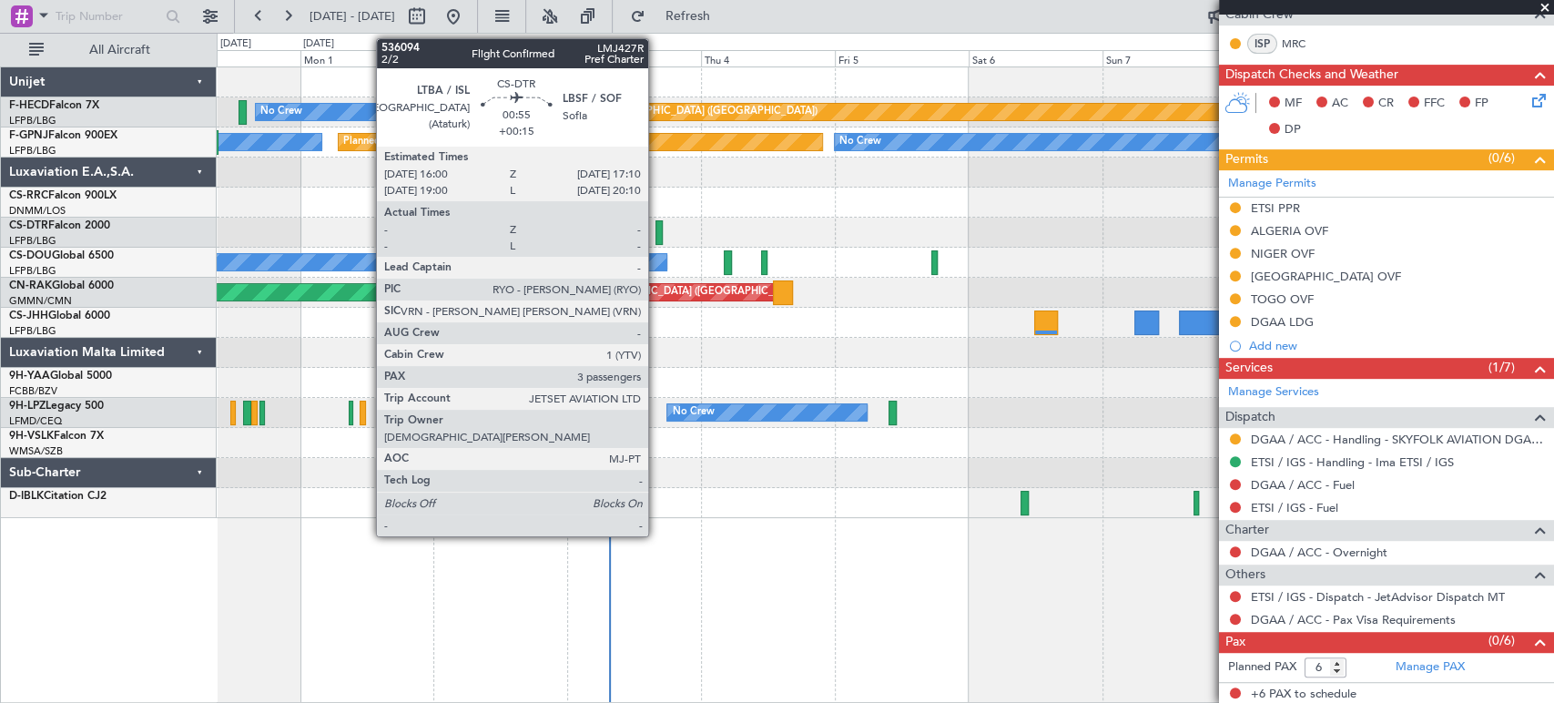
click at [656, 227] on div at bounding box center [658, 232] width 7 height 25
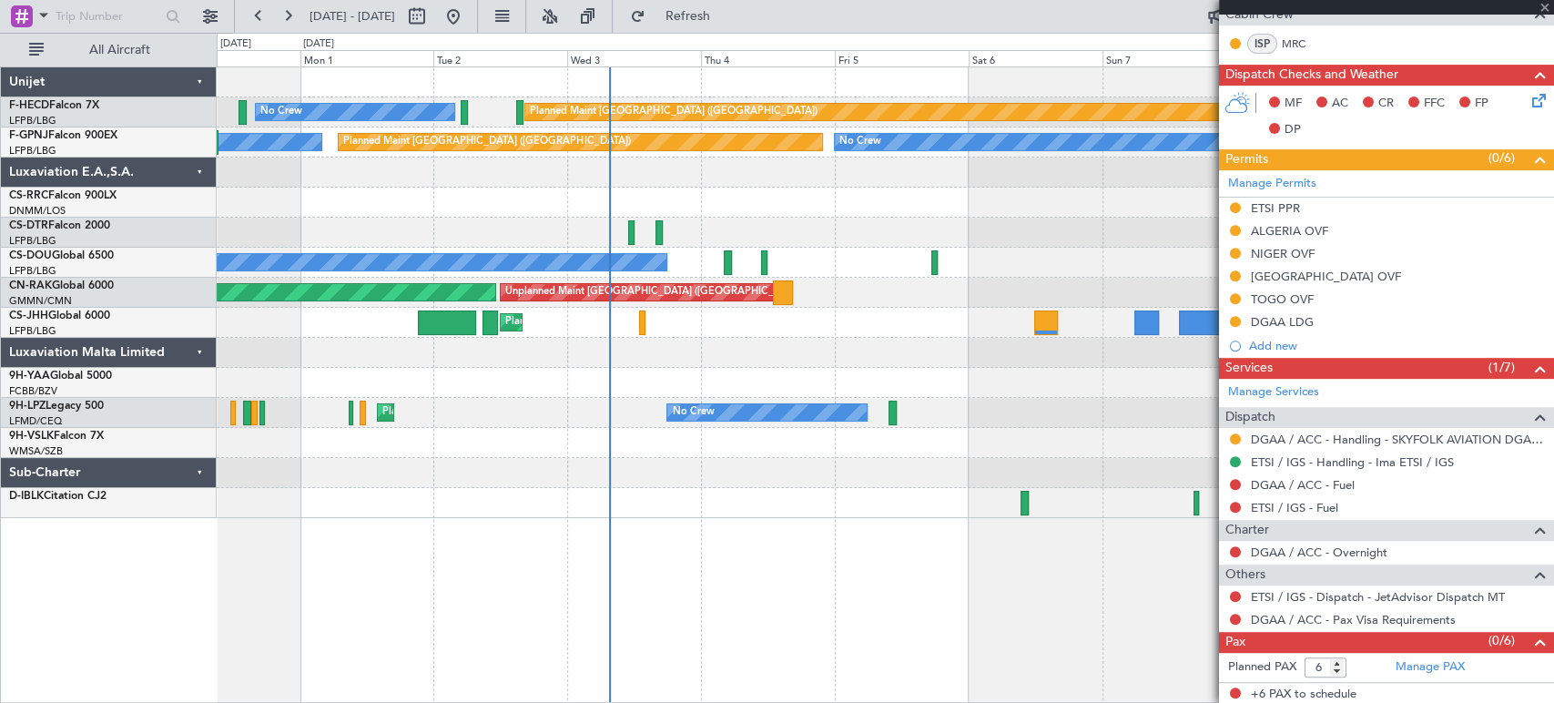
type input "+00:15"
type input "3"
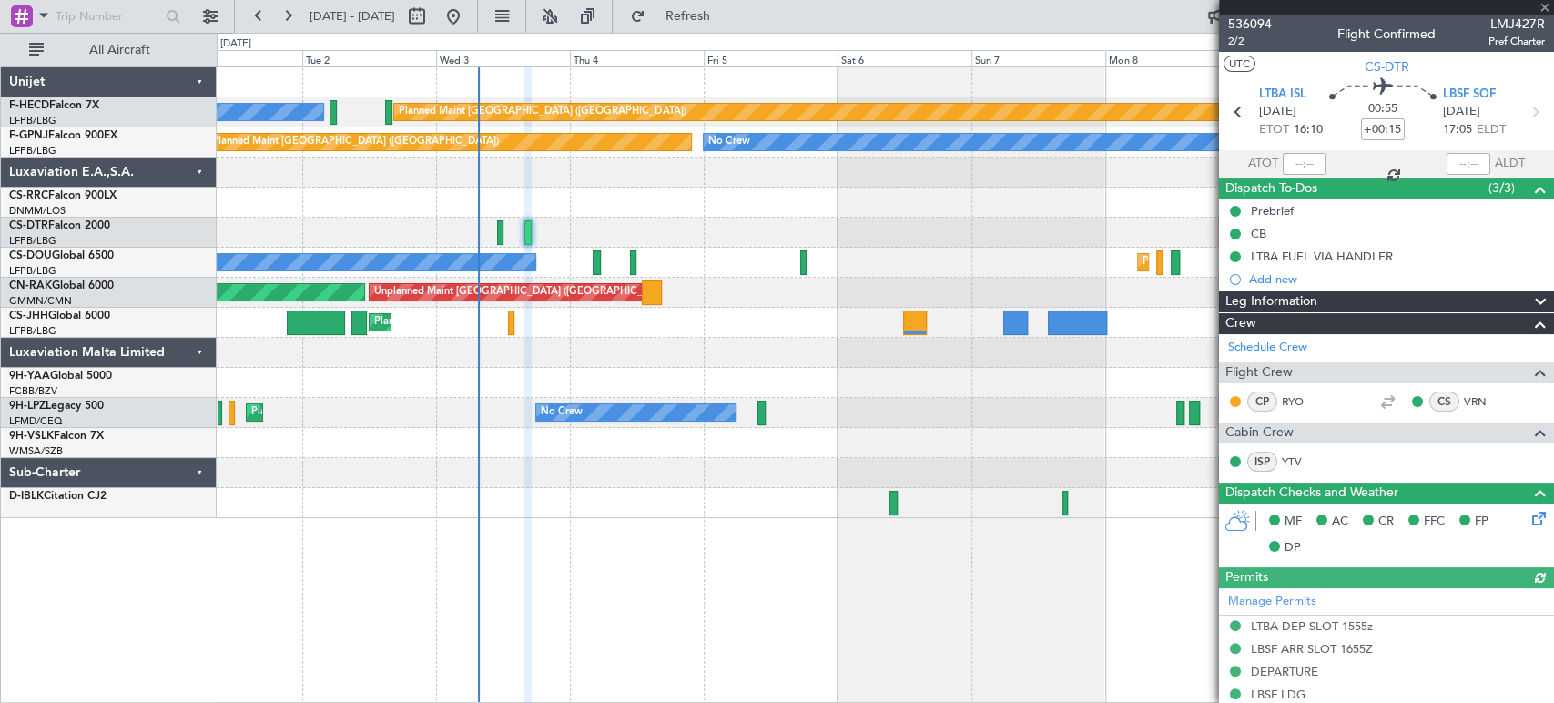
click at [585, 208] on div at bounding box center [885, 202] width 1336 height 30
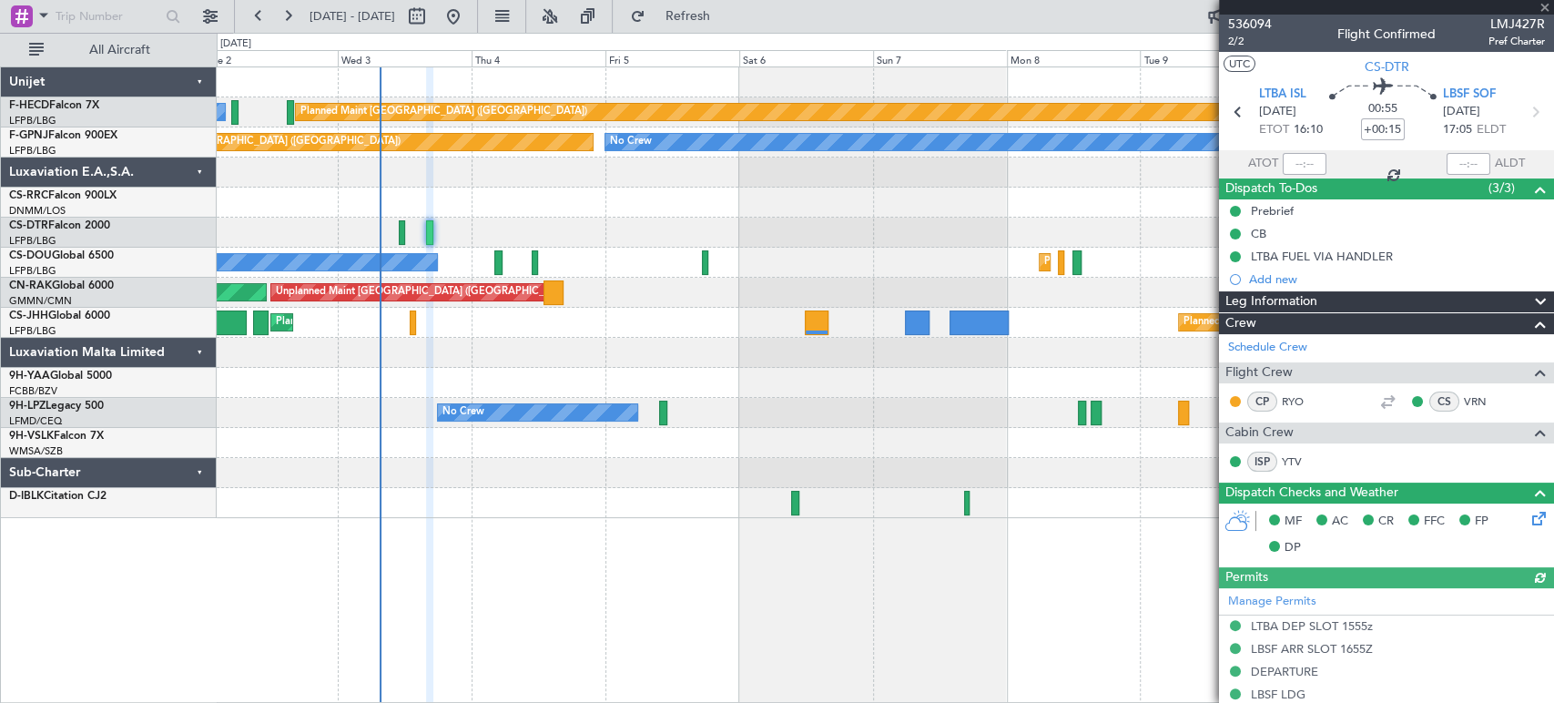
click at [535, 212] on div at bounding box center [885, 202] width 1336 height 30
